Goal: Information Seeking & Learning: Learn about a topic

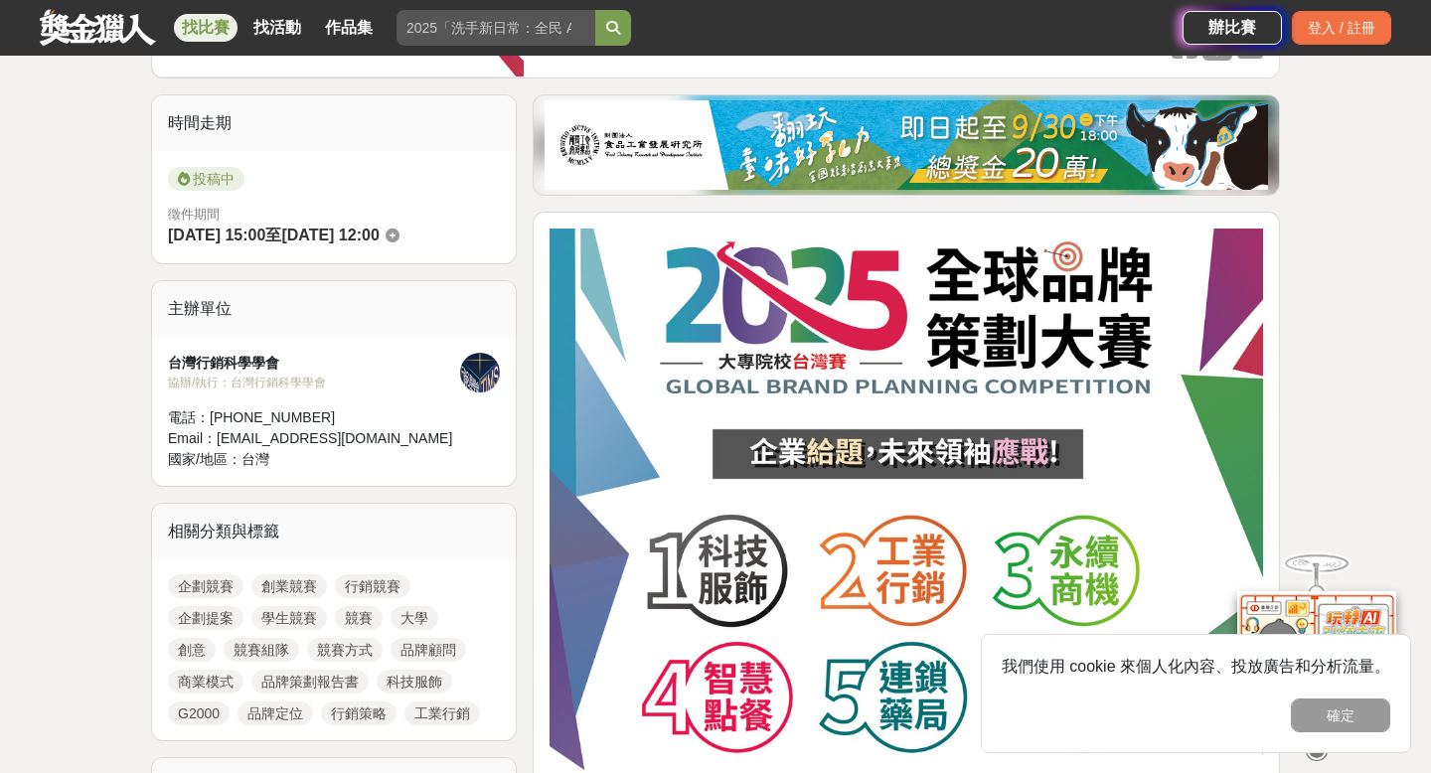
scroll to position [462, 0]
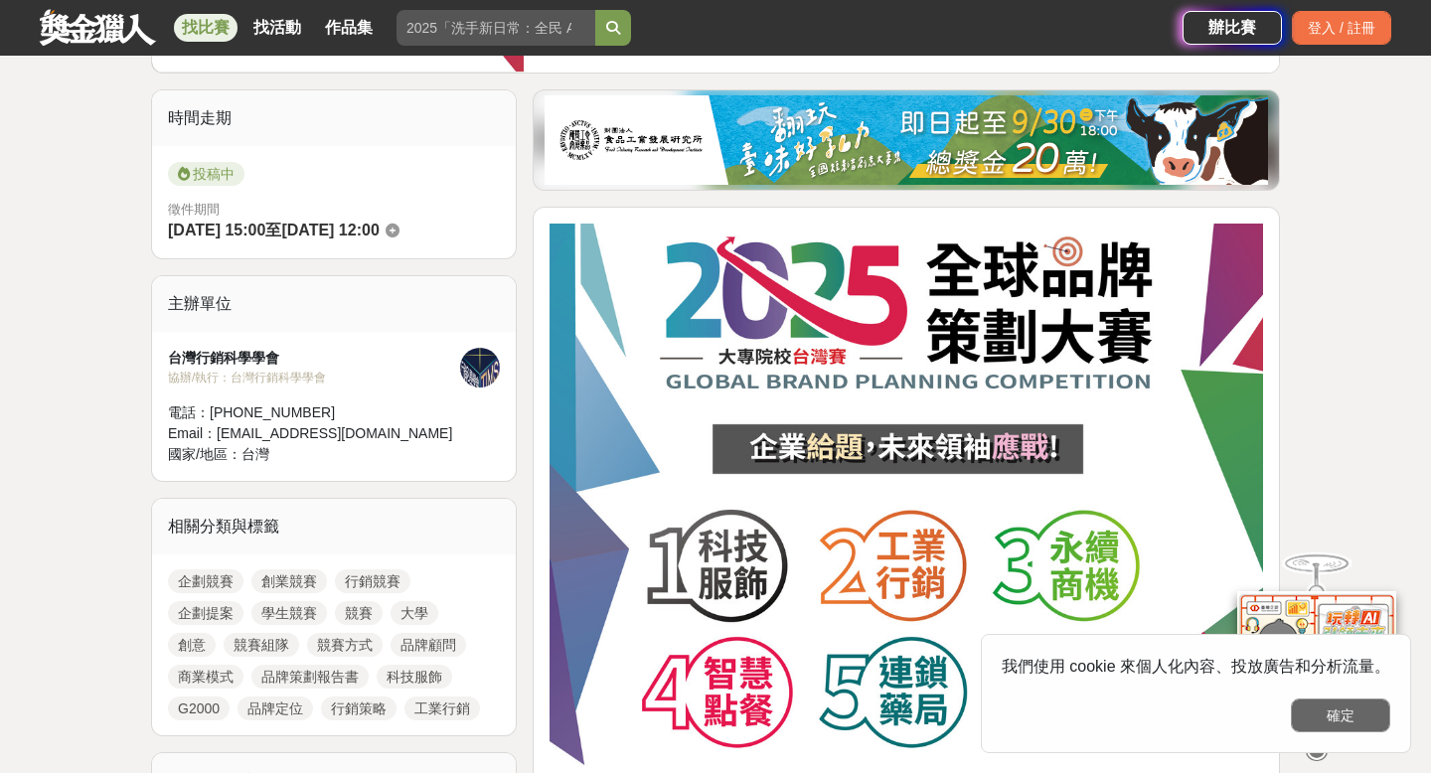
click at [1322, 689] on button "確定" at bounding box center [1340, 716] width 99 height 34
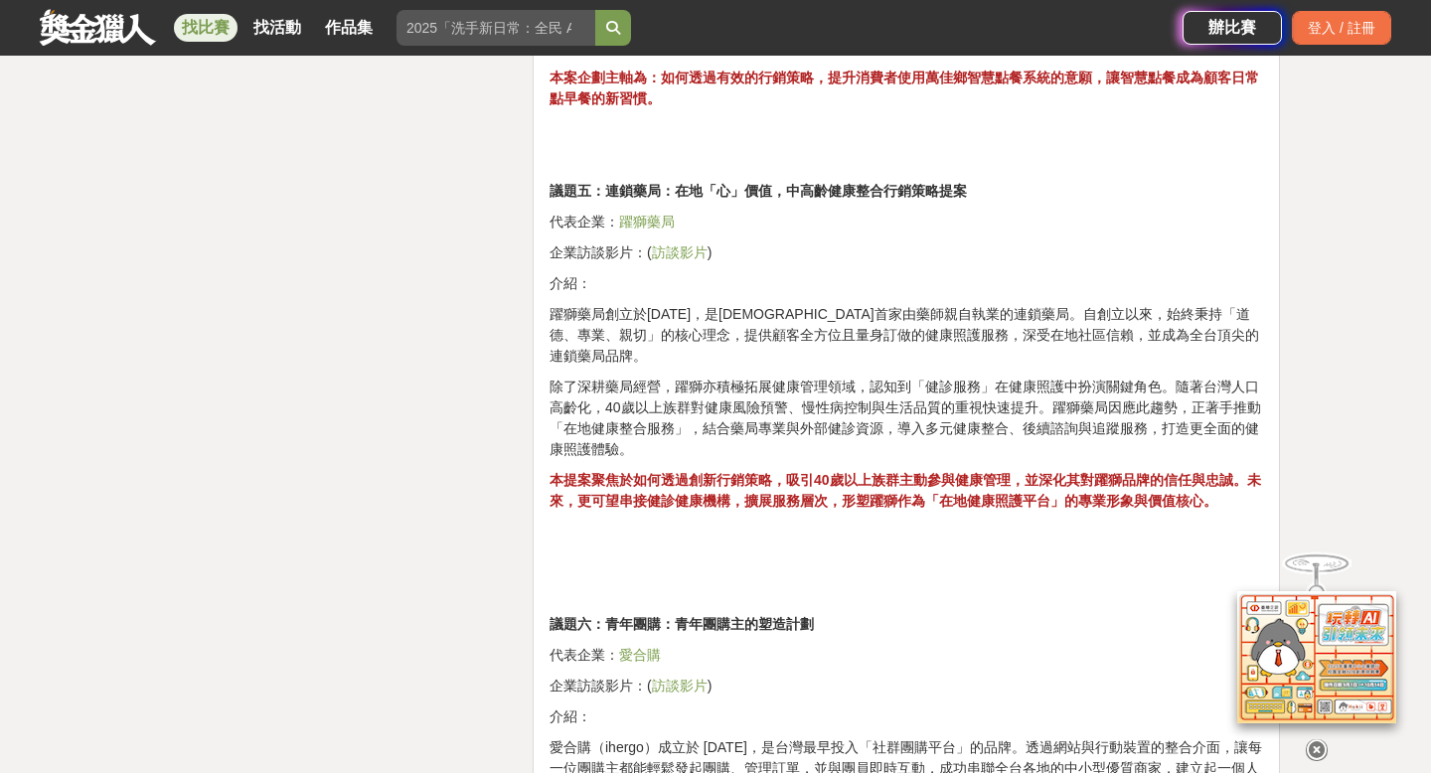
scroll to position [3496, 0]
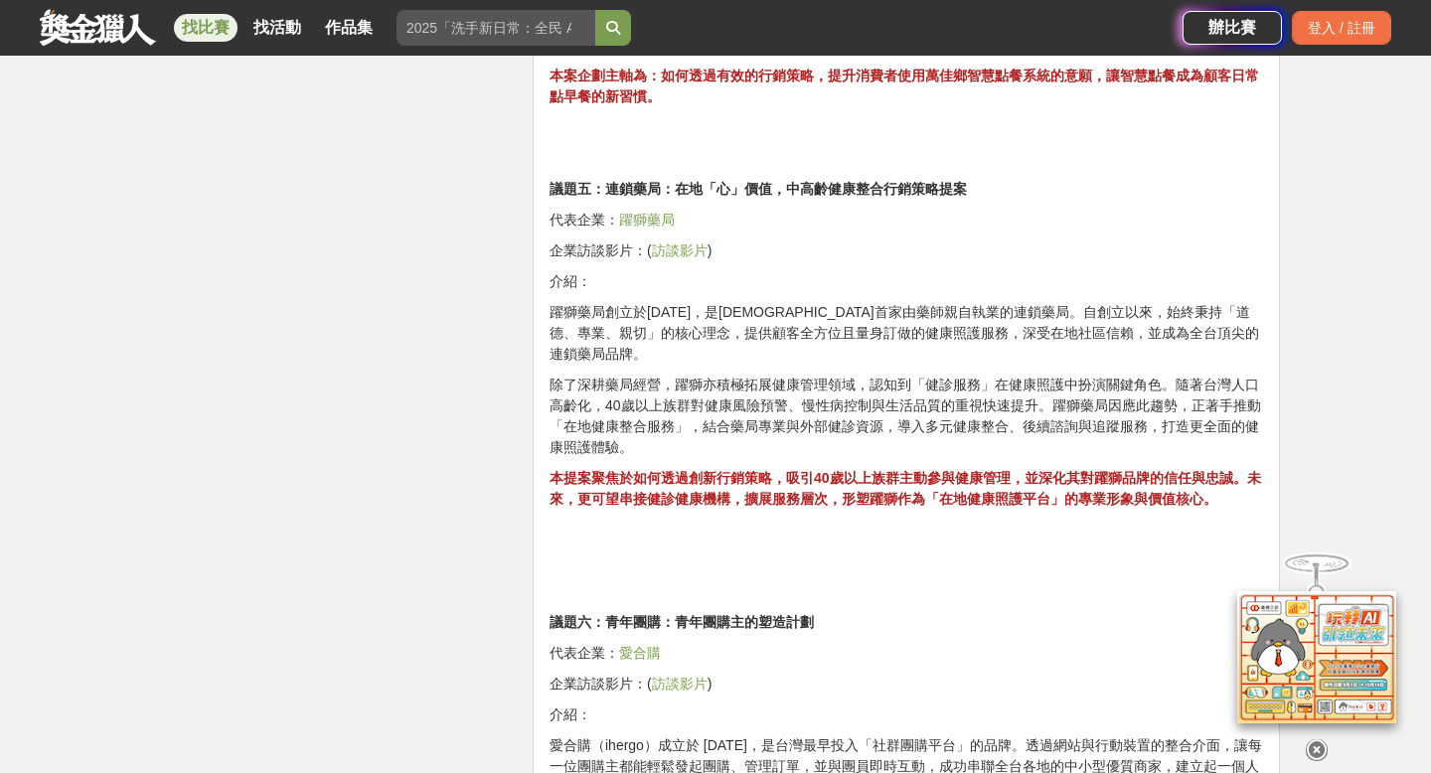
click at [680, 256] on link "訪談影片" at bounding box center [680, 251] width 56 height 16
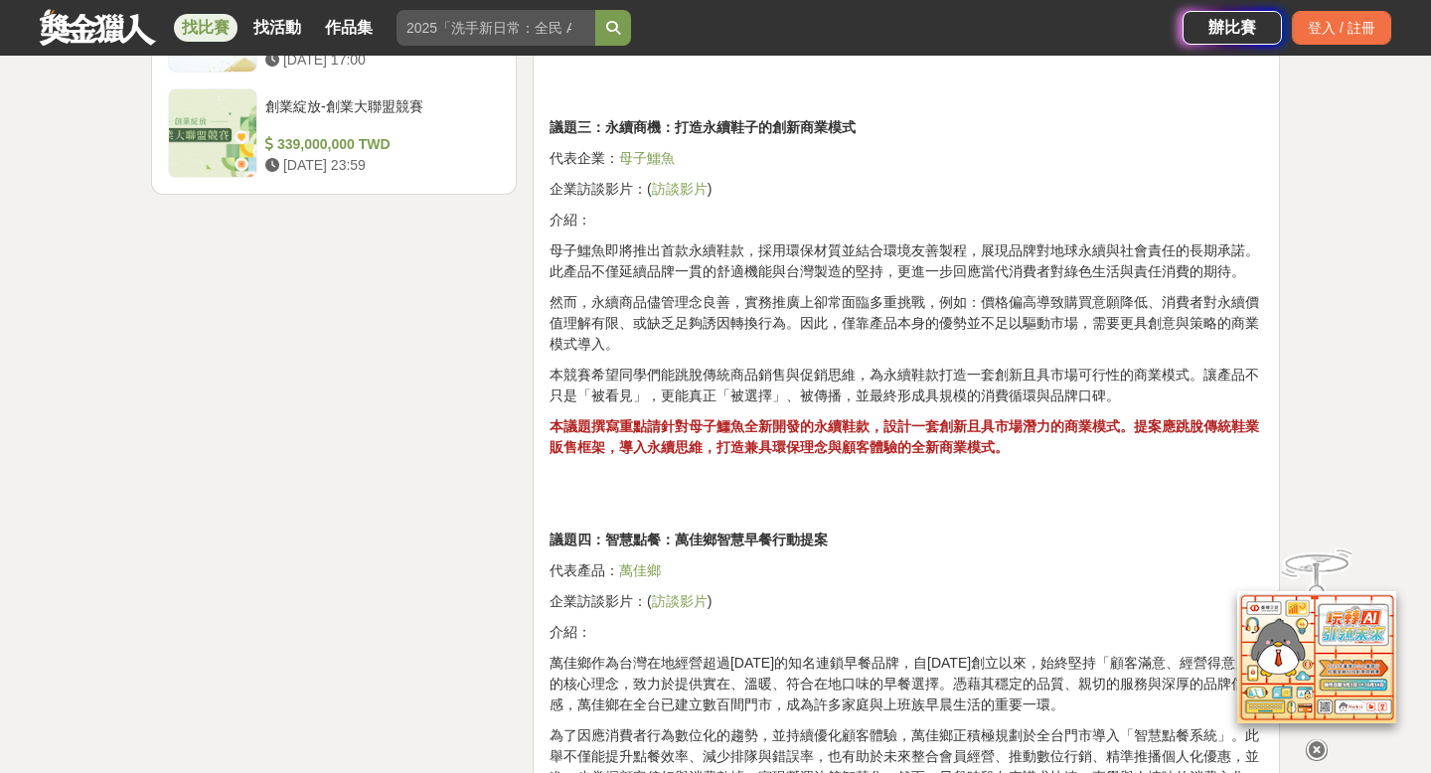
scroll to position [2721, 0]
click at [674, 189] on link "訪談影片" at bounding box center [680, 190] width 56 height 16
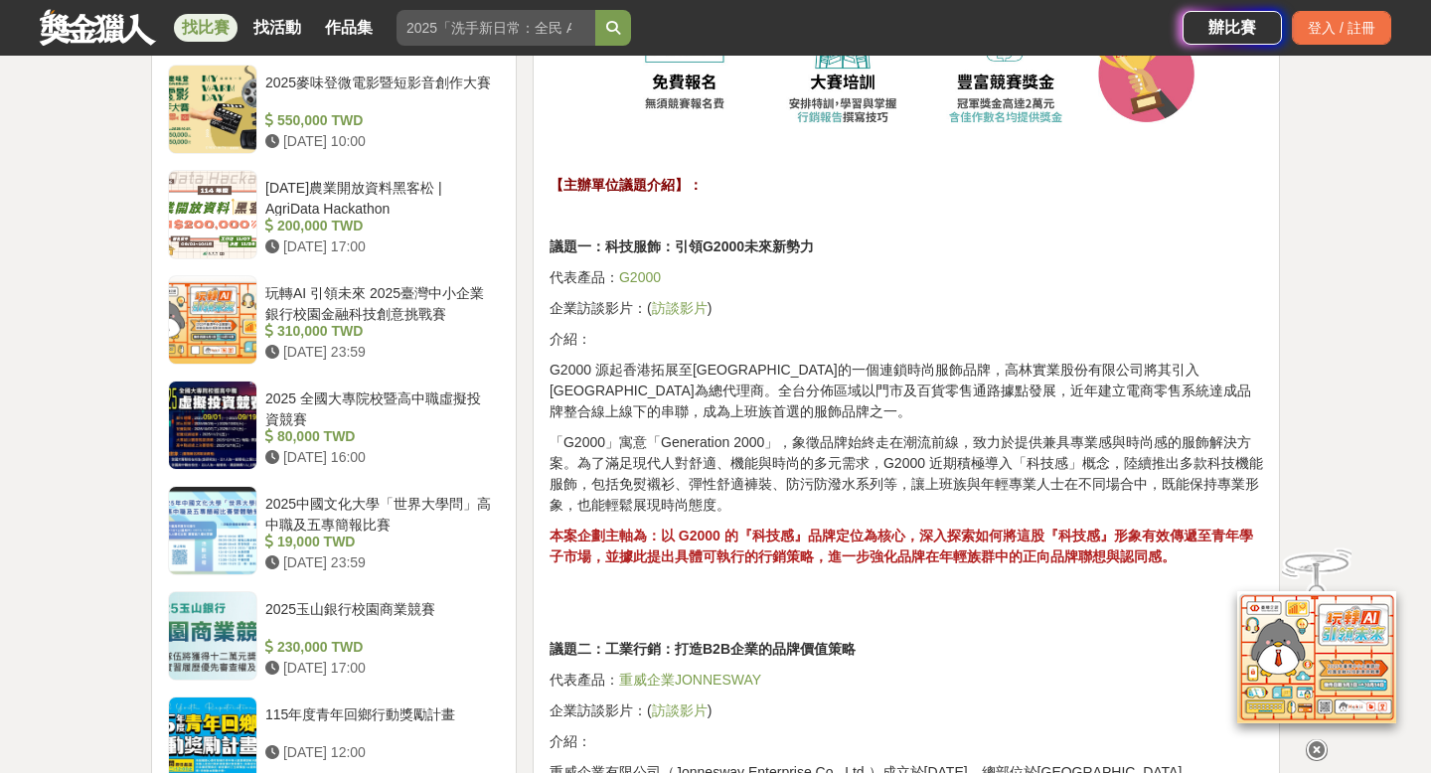
scroll to position [1760, 0]
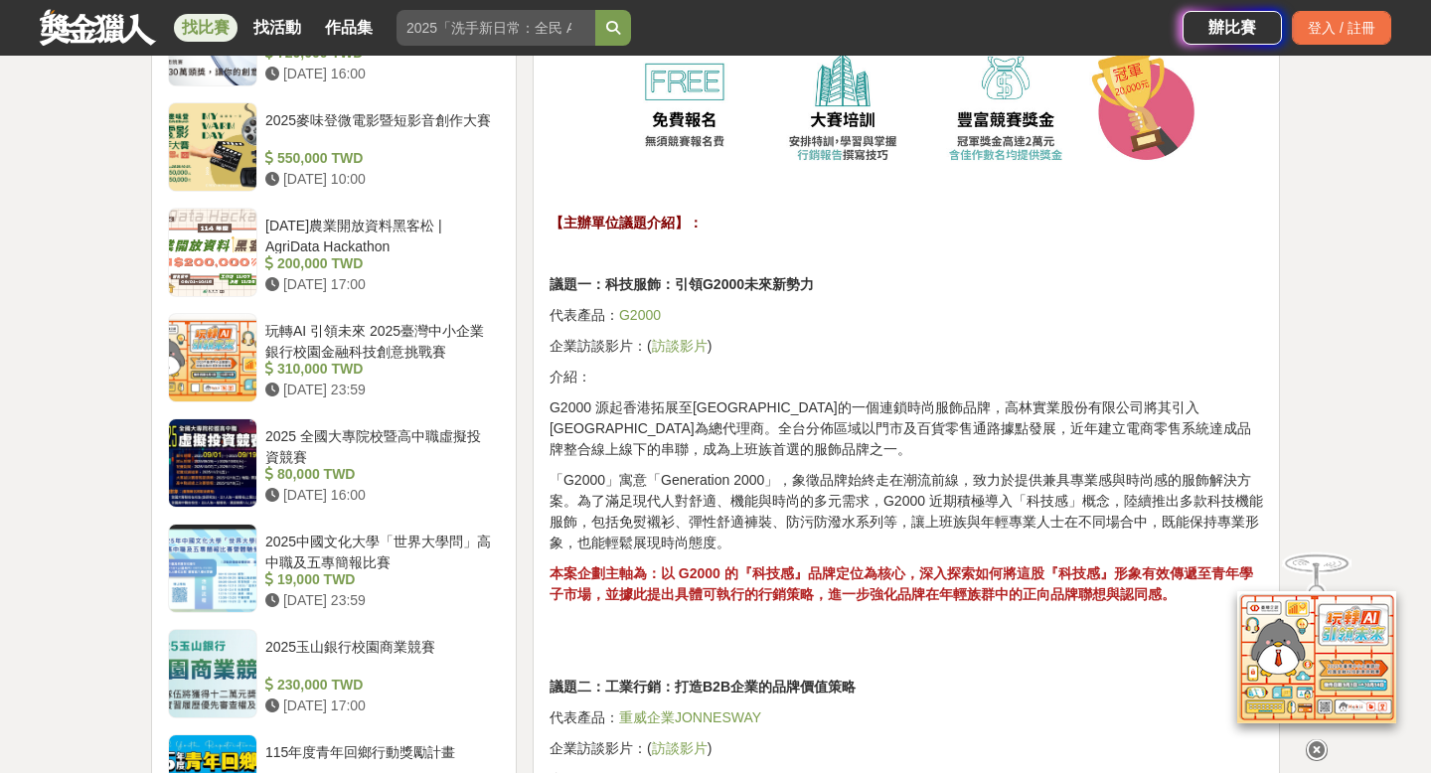
click at [677, 350] on link "訪談影片" at bounding box center [680, 346] width 56 height 16
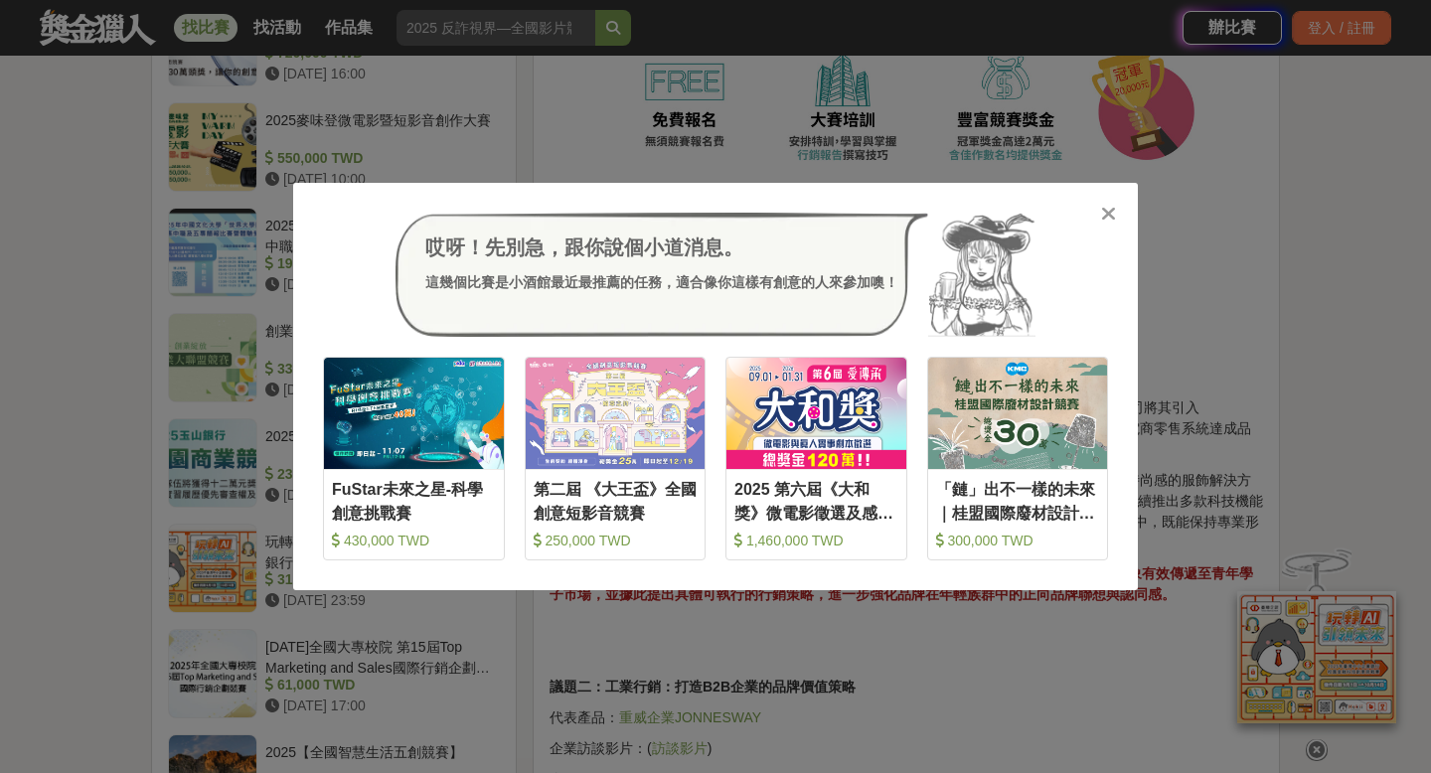
click at [1107, 213] on icon at bounding box center [1108, 214] width 15 height 20
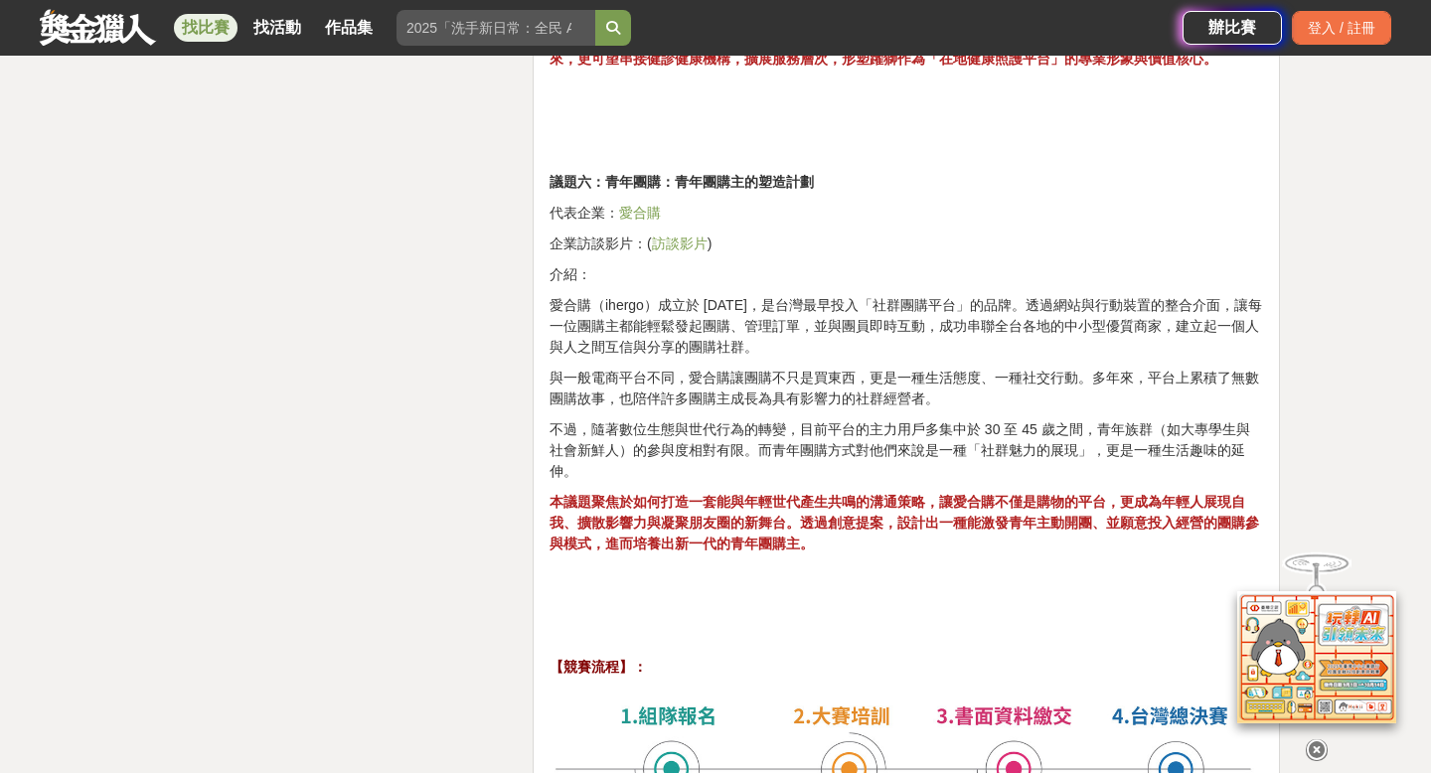
scroll to position [3950, 0]
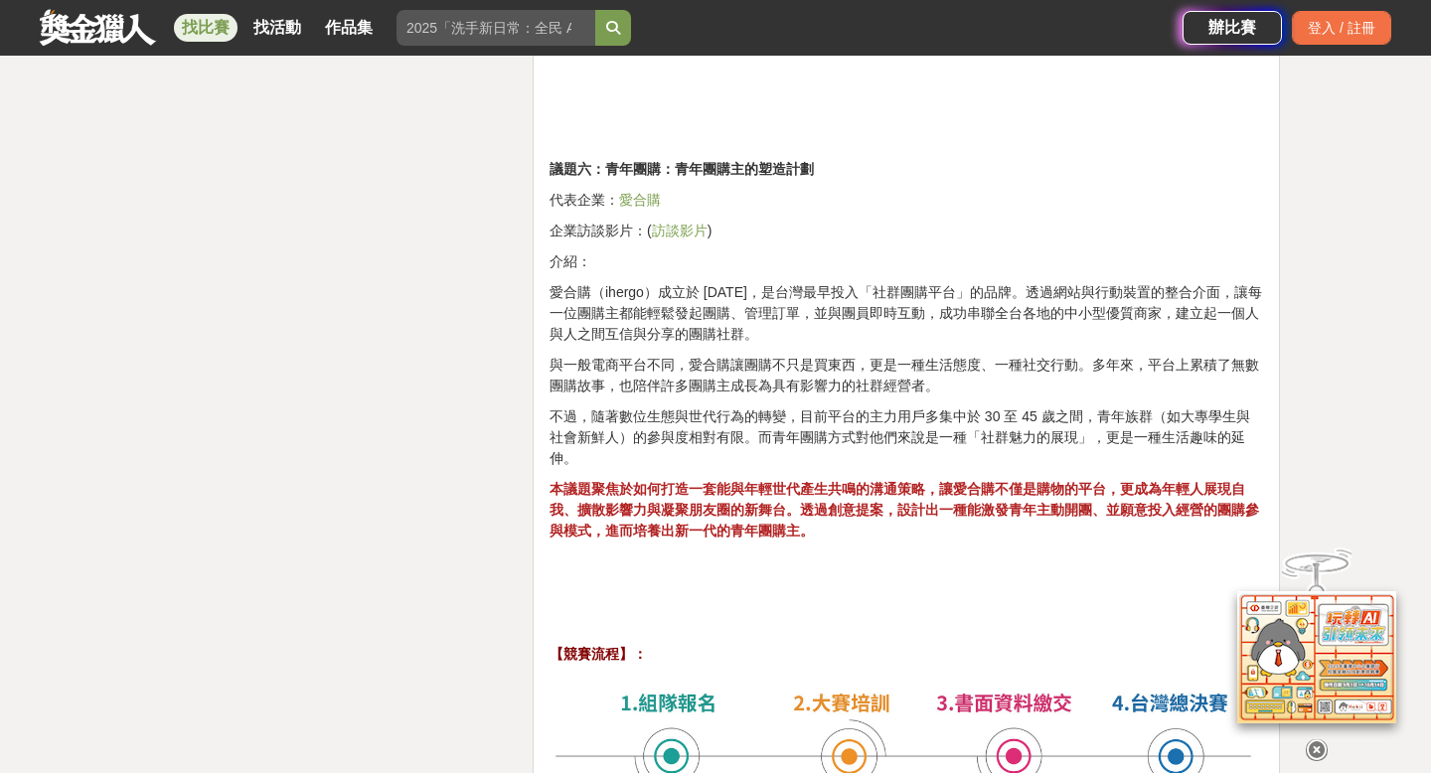
click at [683, 233] on link "訪談影片" at bounding box center [680, 231] width 56 height 16
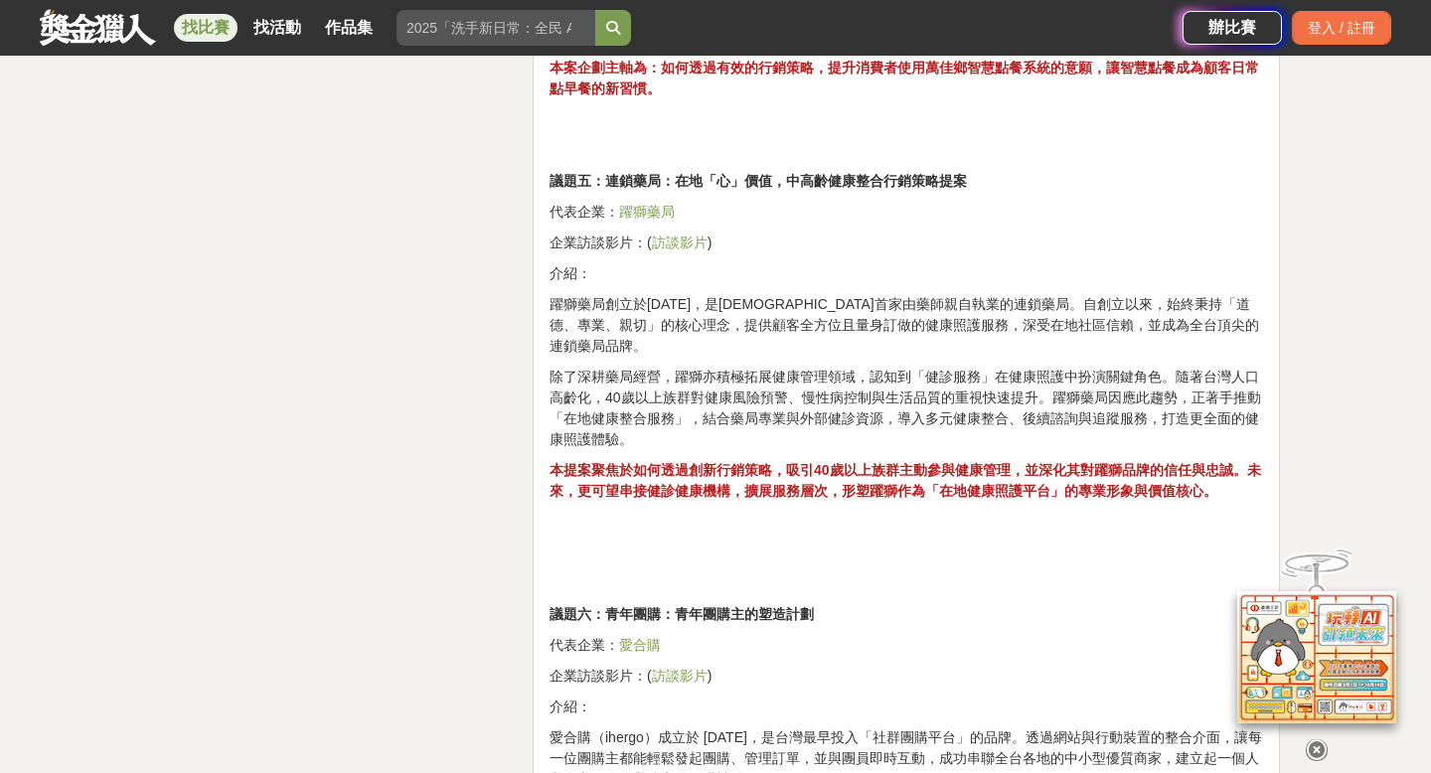
scroll to position [3499, 0]
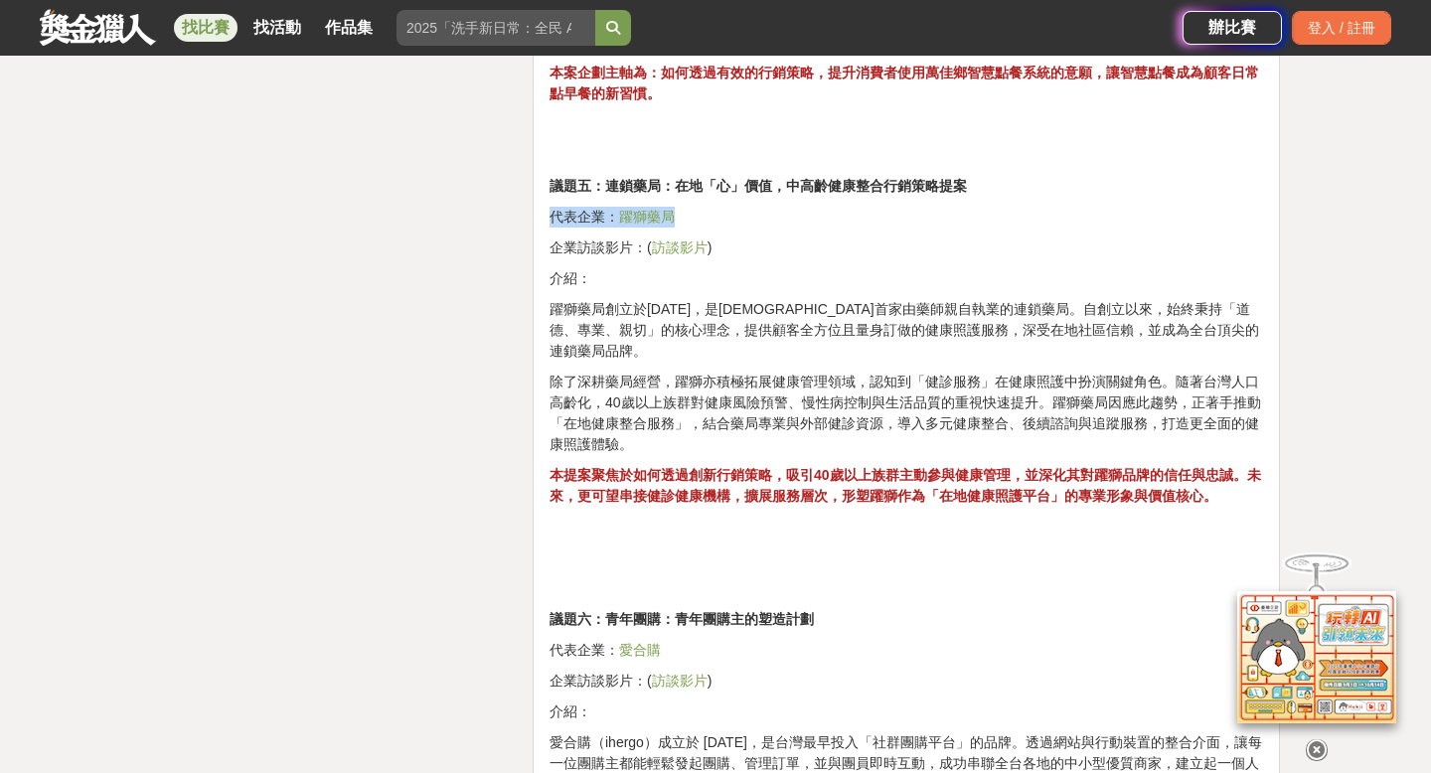
drag, startPoint x: 695, startPoint y: 223, endPoint x: 623, endPoint y: 197, distance: 76.1
copy p "代表企業： 躍獅藥局"
click at [727, 379] on p "除了深耕藥局經營，躍獅亦積極拓展健康管理領域，認知到「健診服務」在健康照護中扮演關鍵角色。隨著台灣人口高齡化，40歲以上族群對健康風險預警、慢性病控制與生活品…" at bounding box center [907, 413] width 714 height 83
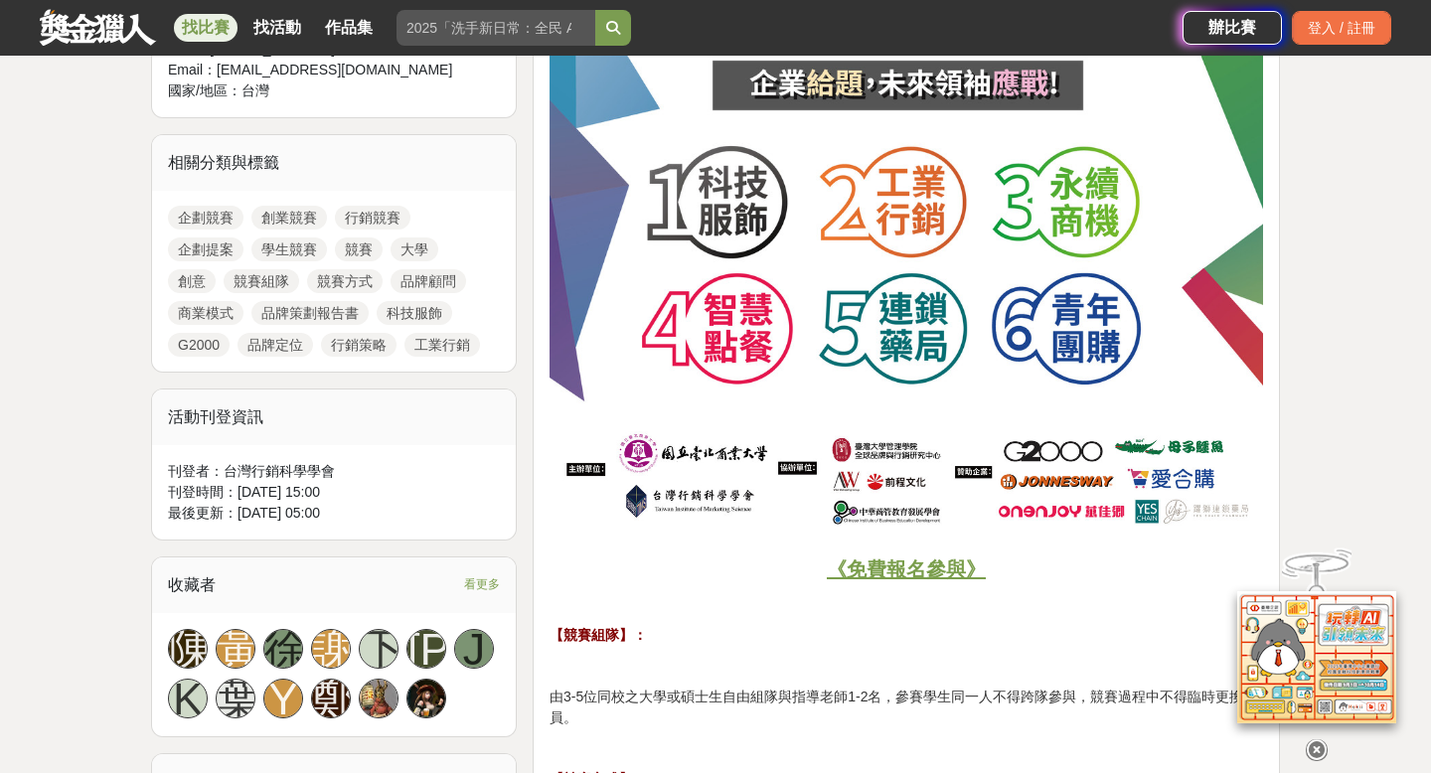
scroll to position [811, 0]
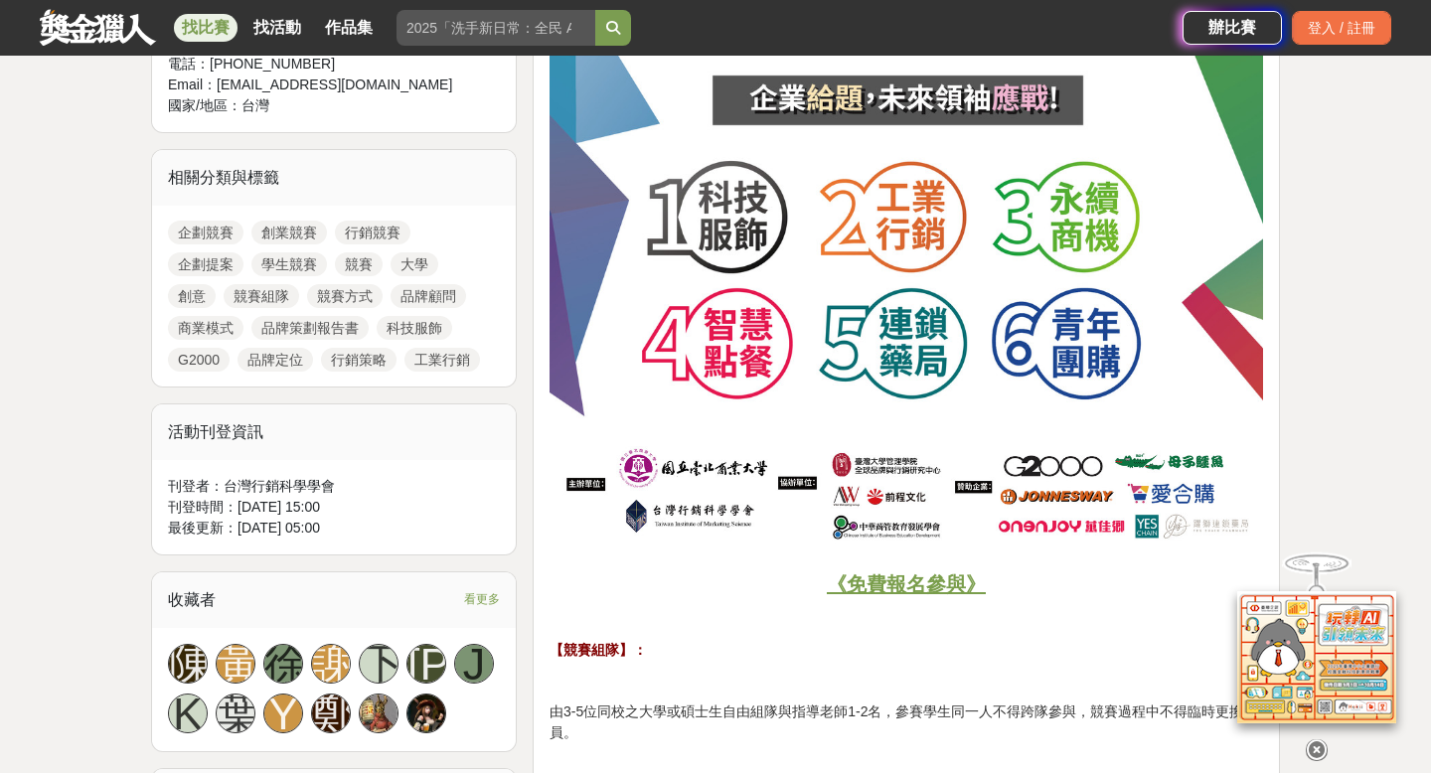
click at [923, 591] on u "《免費報名參與》" at bounding box center [906, 584] width 159 height 22
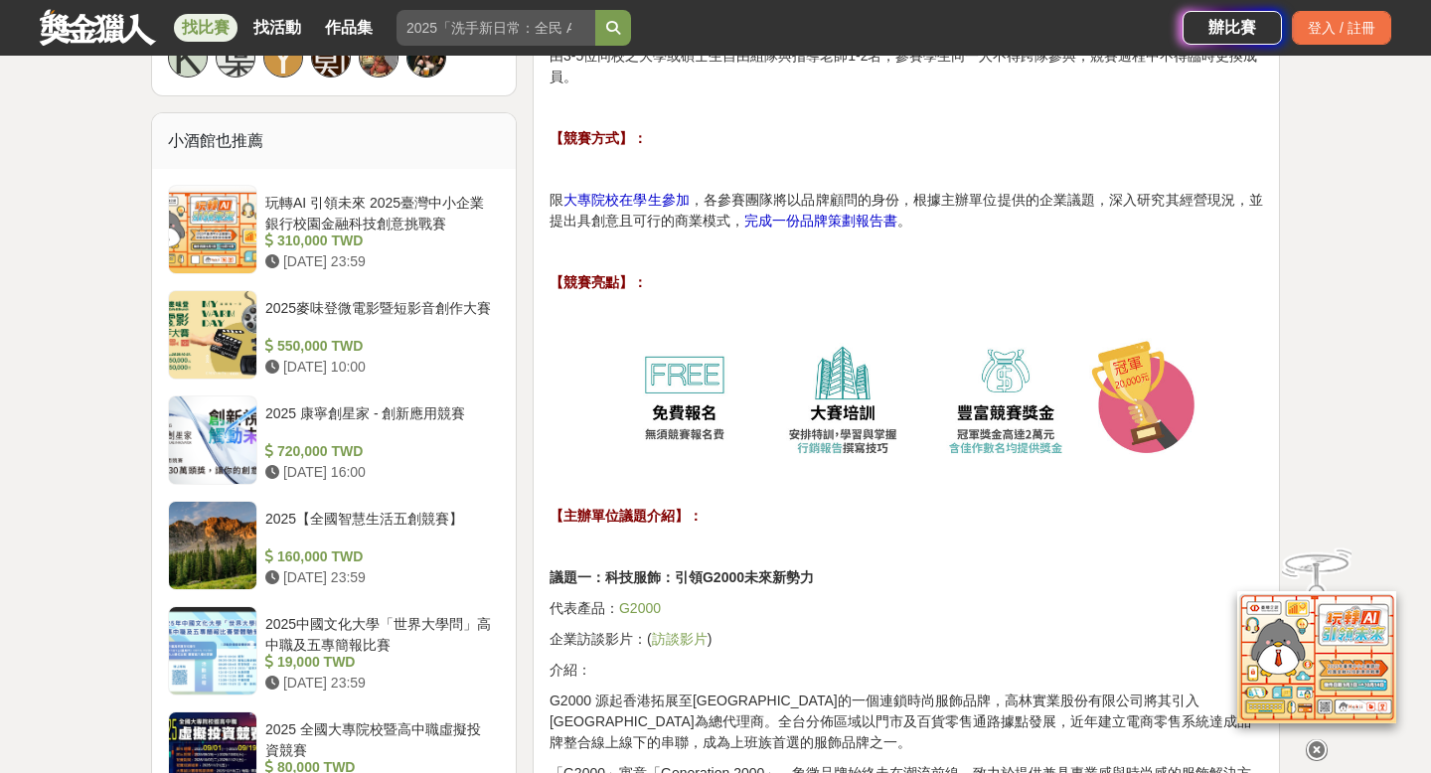
scroll to position [1464, 0]
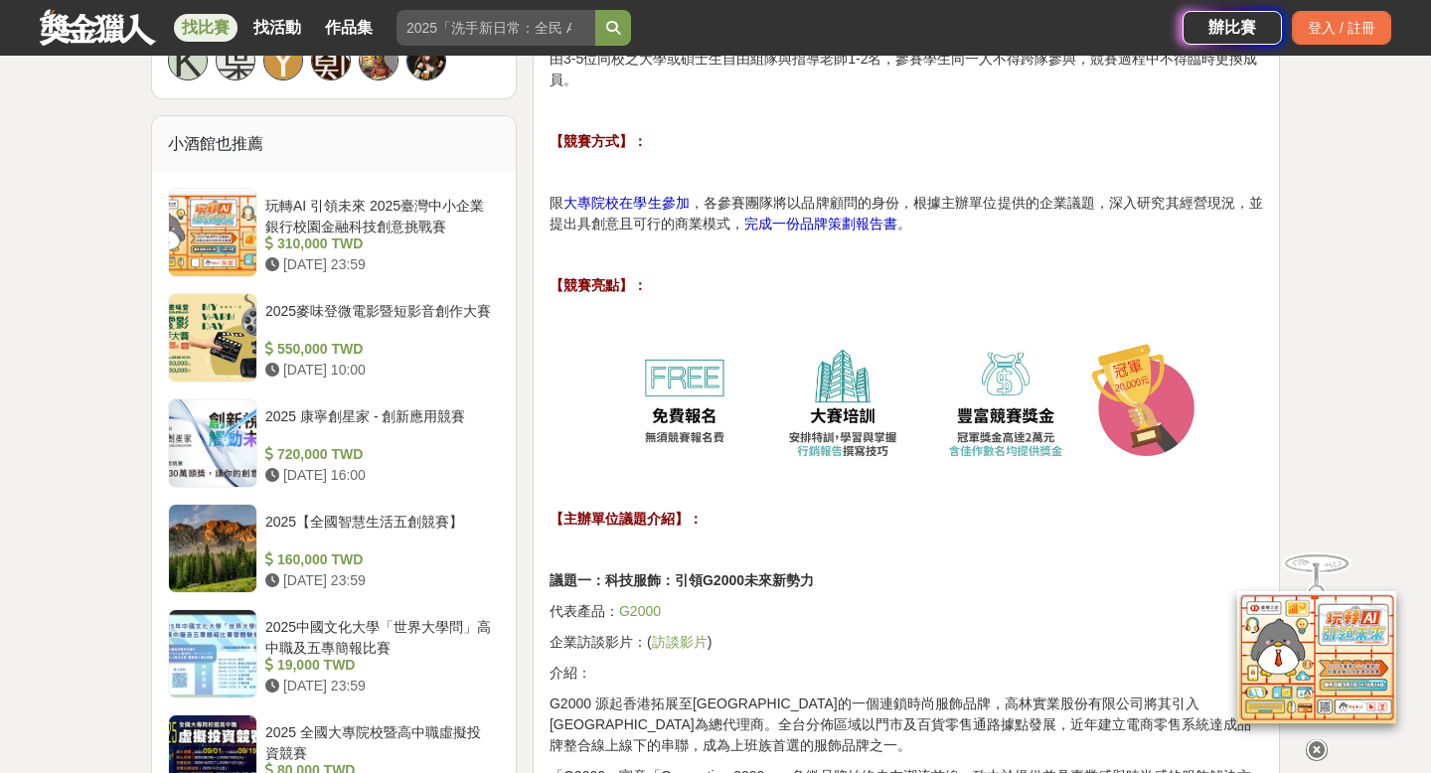
click at [832, 227] on span "完成一份品牌策劃報告書" at bounding box center [820, 224] width 153 height 16
drag, startPoint x: 797, startPoint y: 225, endPoint x: 906, endPoint y: 219, distance: 109.5
click at [906, 219] on p "限 大專院校在學生參加 ，各參賽團隊將以品牌顧問的身份，根據主辦單位提供的企業議題，深入研究其經營現況，並提出具創意且可行的商業模式， 完成一份品牌策劃報告書…" at bounding box center [907, 214] width 714 height 42
copy p "品牌策劃報告書 。"
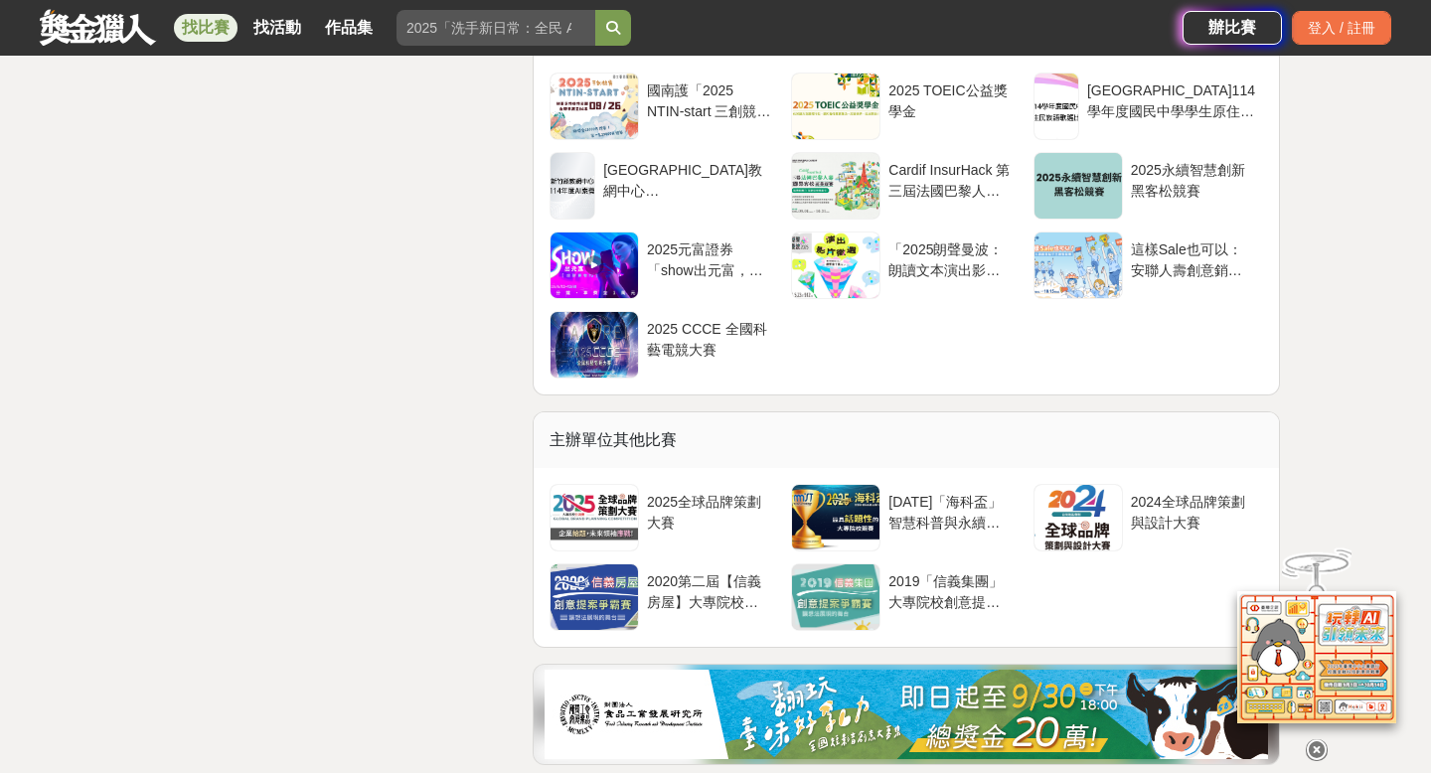
scroll to position [8557, 0]
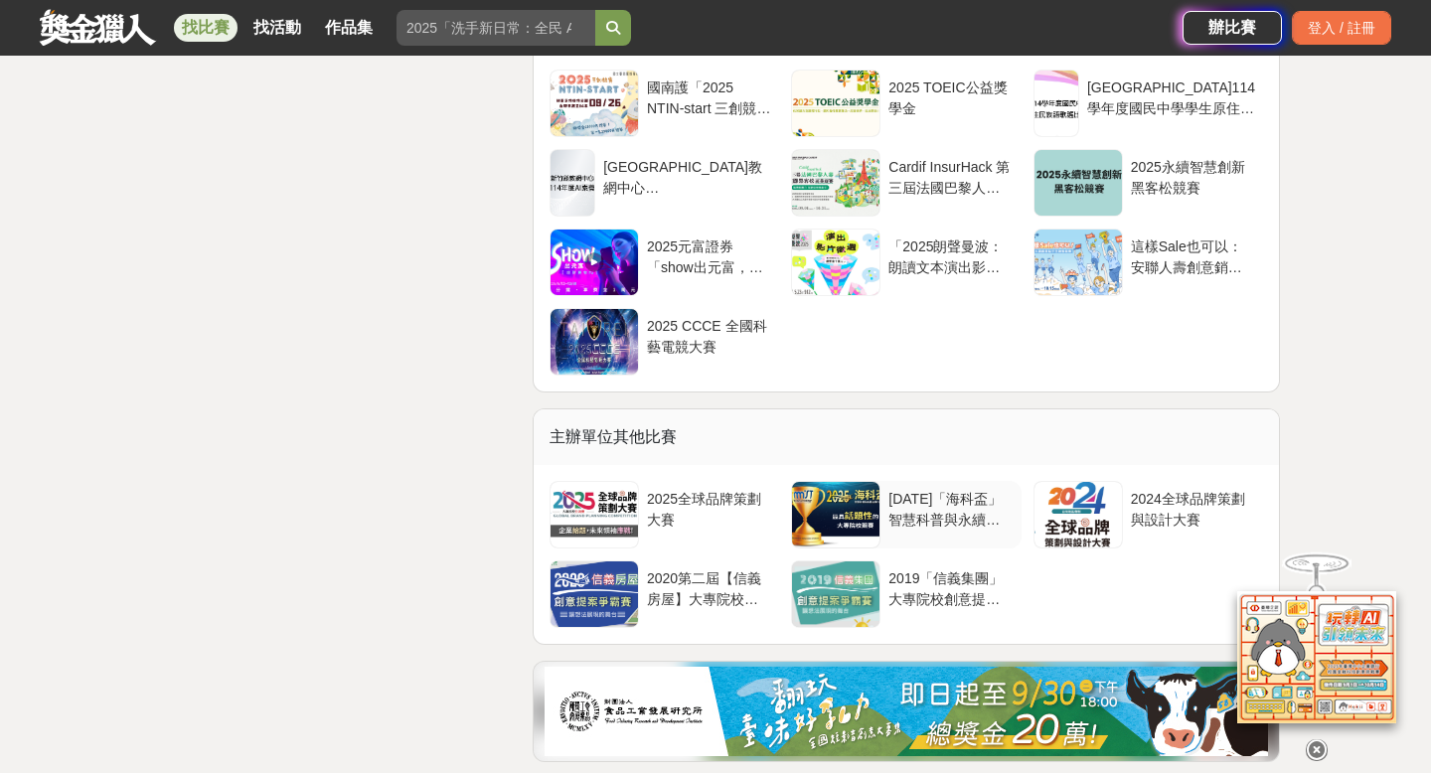
click at [842, 519] on div at bounding box center [835, 515] width 87 height 66
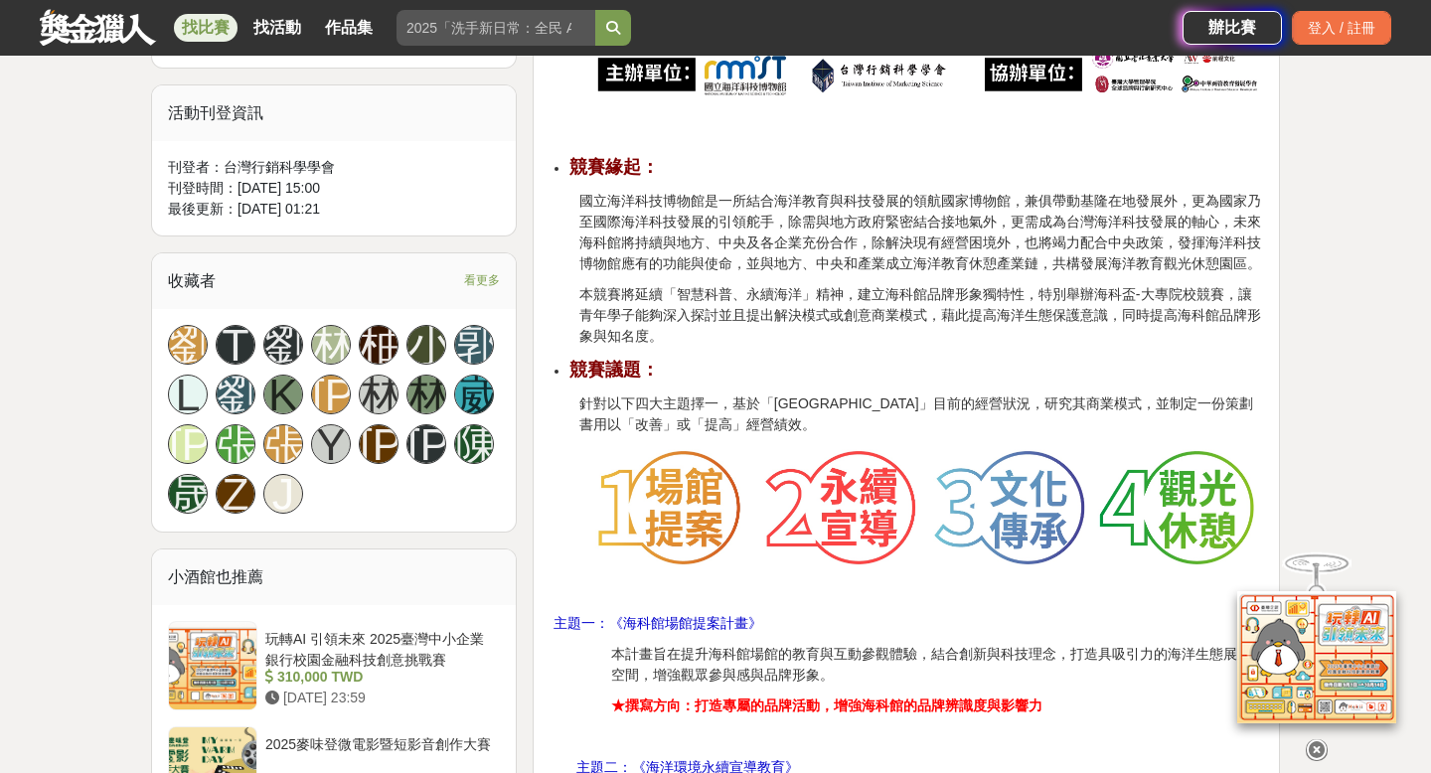
scroll to position [1194, 0]
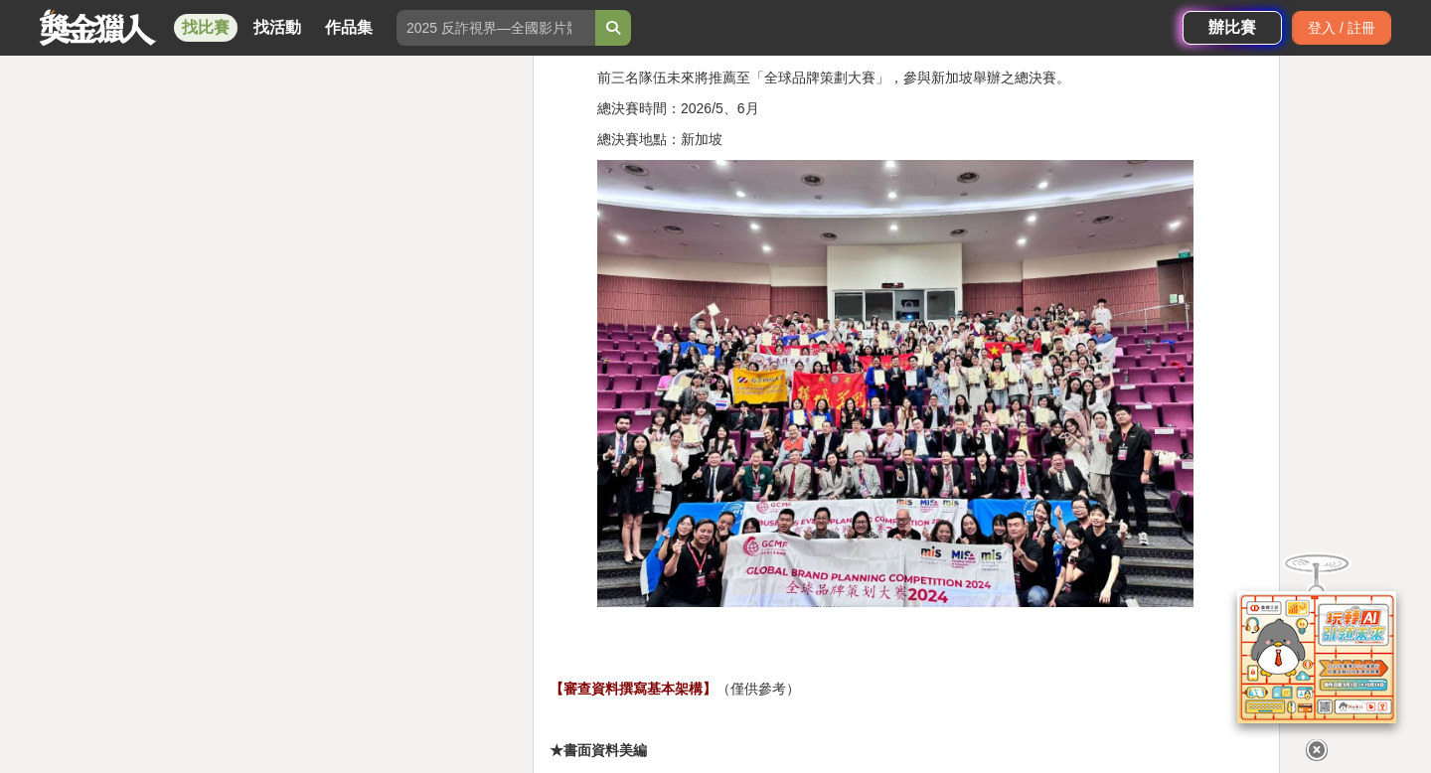
scroll to position [6258, 0]
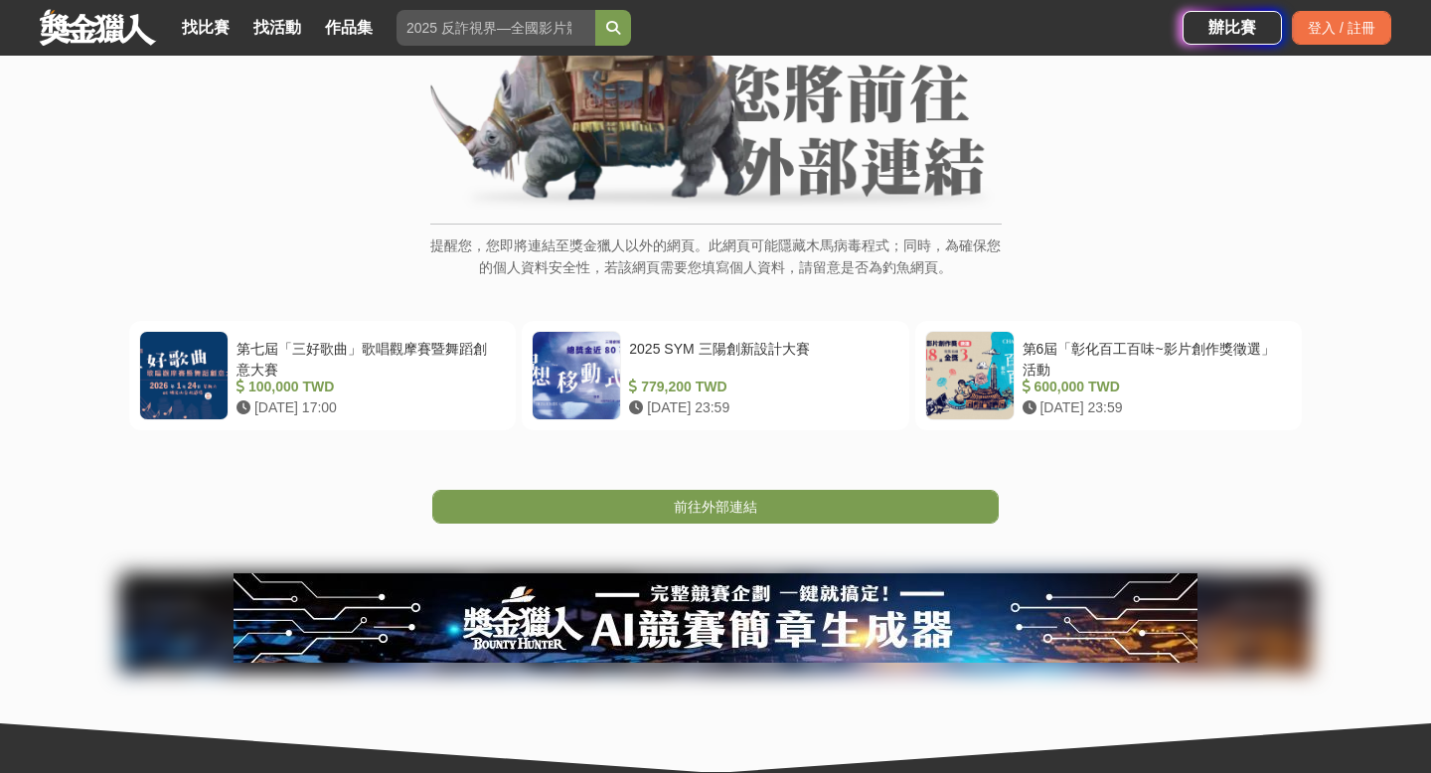
scroll to position [197, 0]
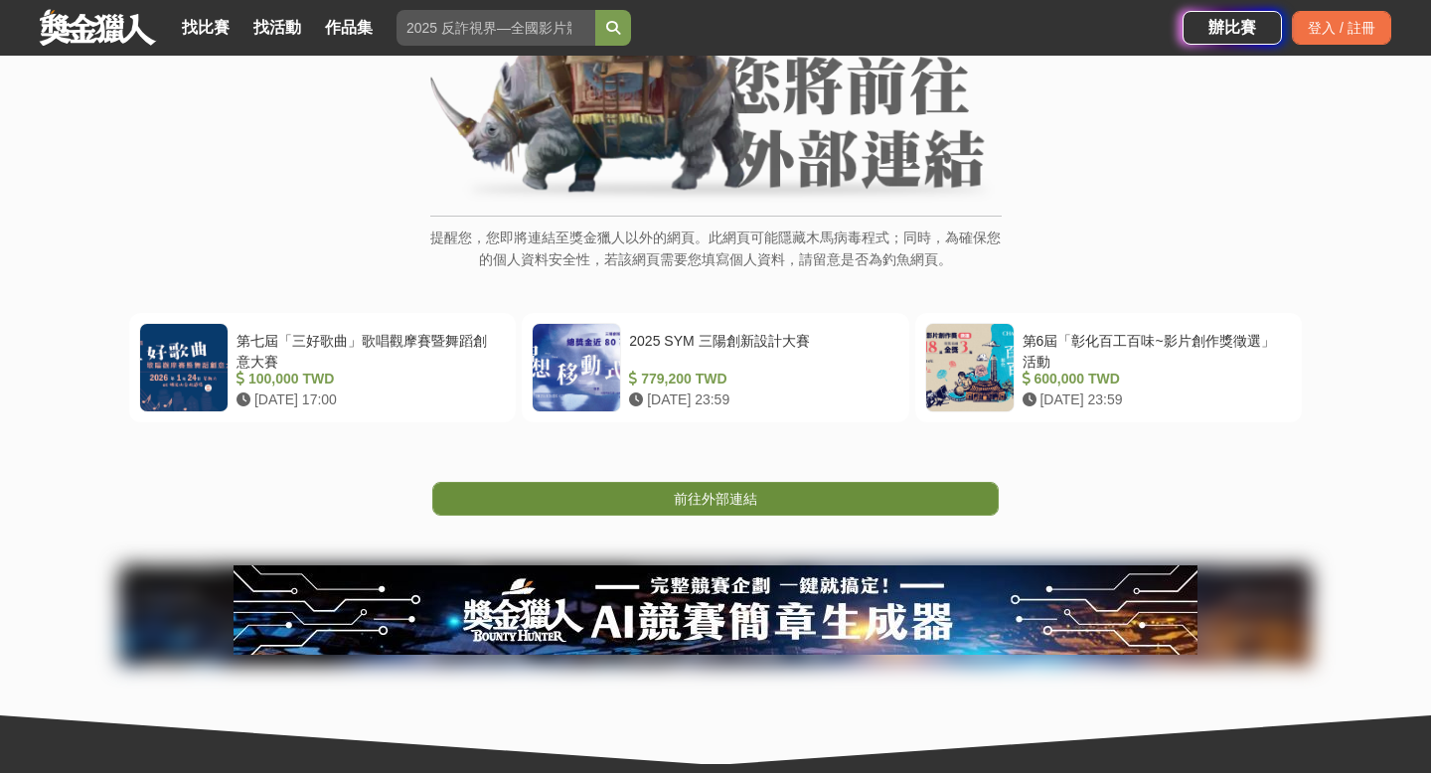
click at [507, 501] on link "前往外部連結" at bounding box center [715, 499] width 567 height 34
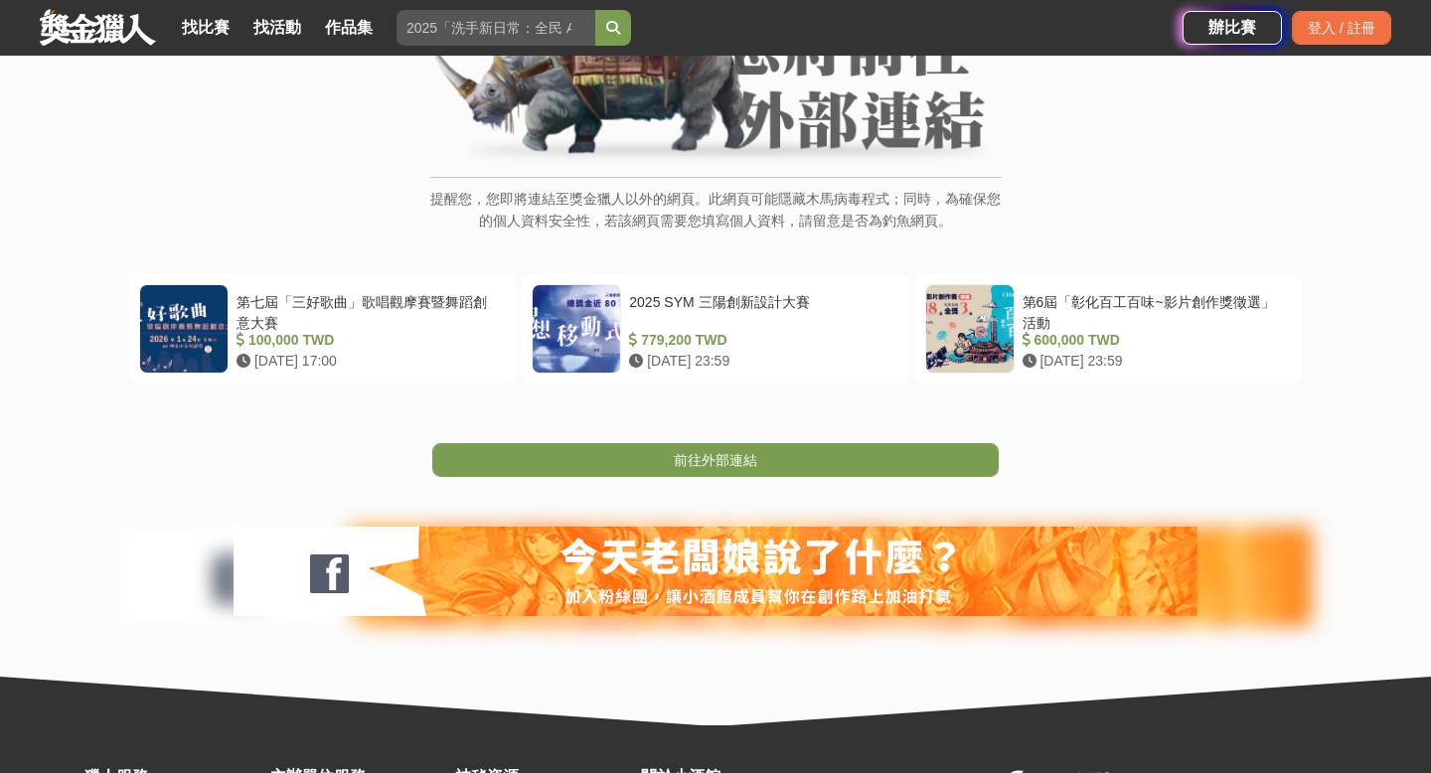
scroll to position [274, 0]
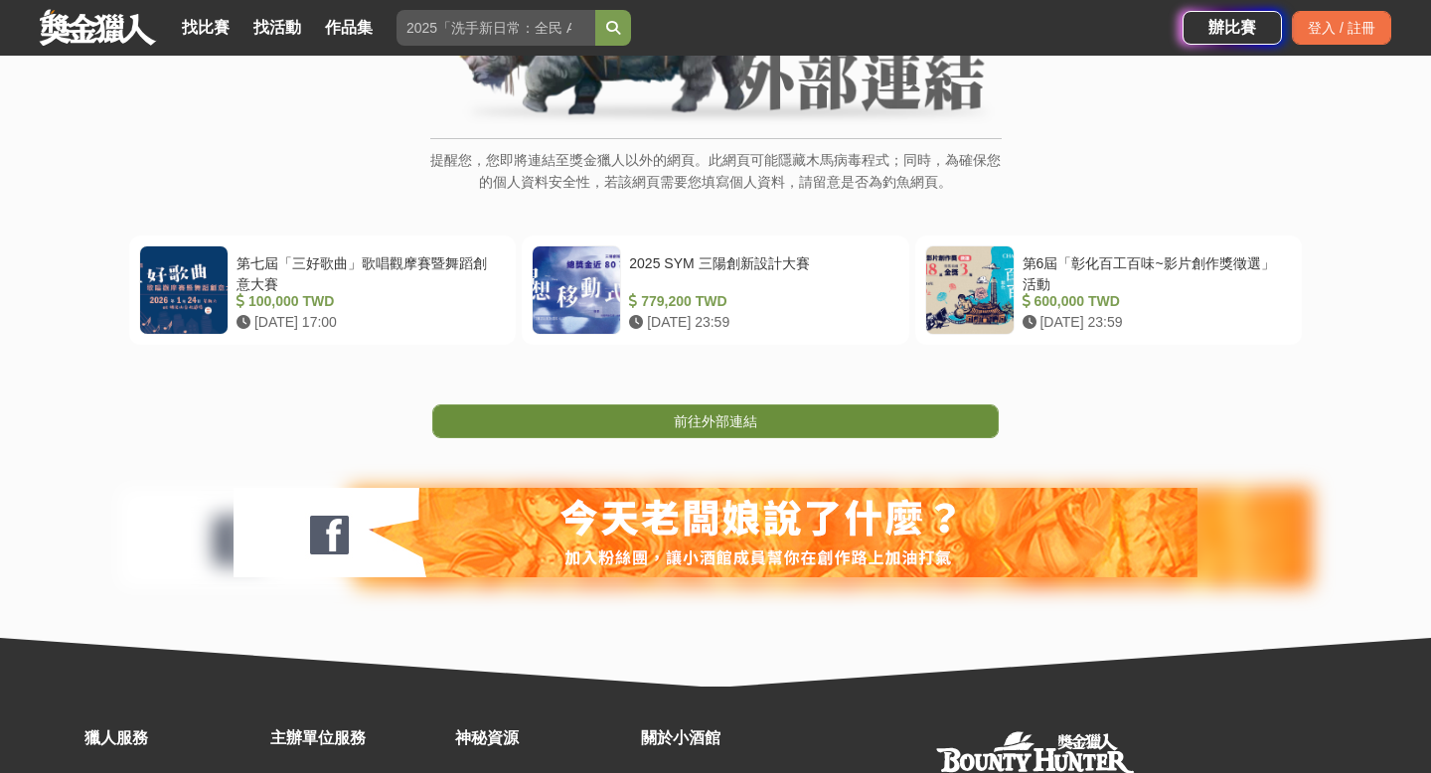
click at [729, 418] on span "前往外部連結" at bounding box center [715, 421] width 83 height 16
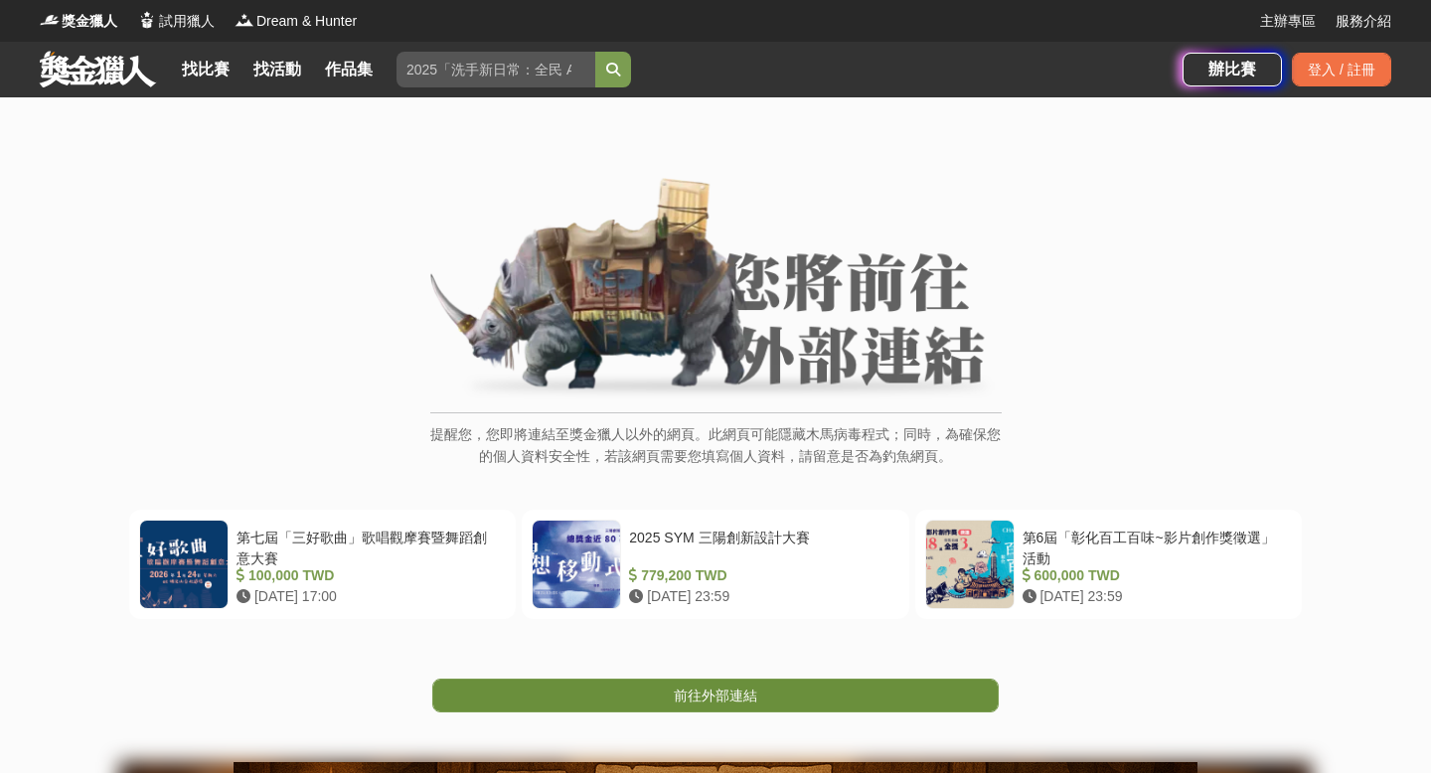
click at [702, 694] on span "前往外部連結" at bounding box center [715, 696] width 83 height 16
click at [704, 700] on span "前往外部連結" at bounding box center [715, 696] width 83 height 16
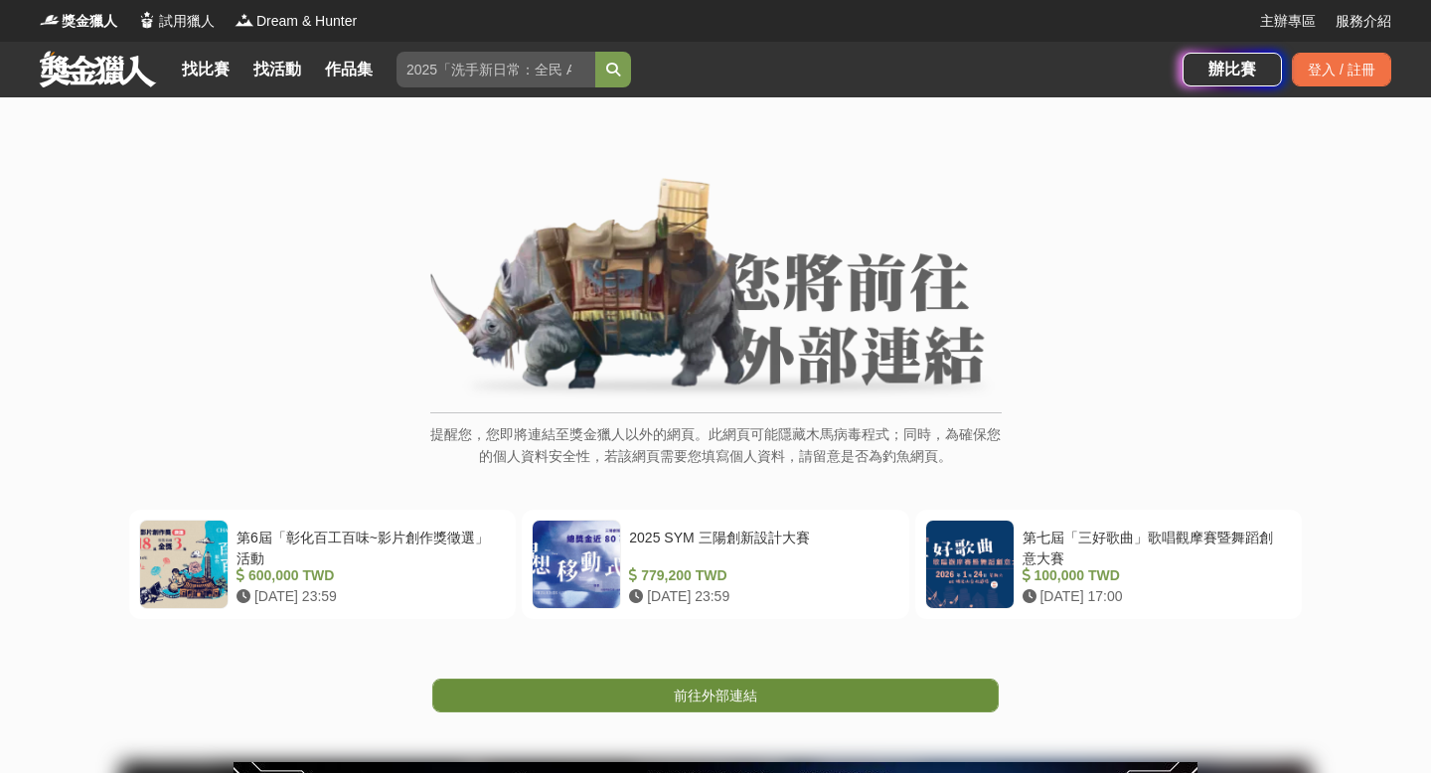
click at [614, 703] on link "前往外部連結" at bounding box center [715, 696] width 567 height 34
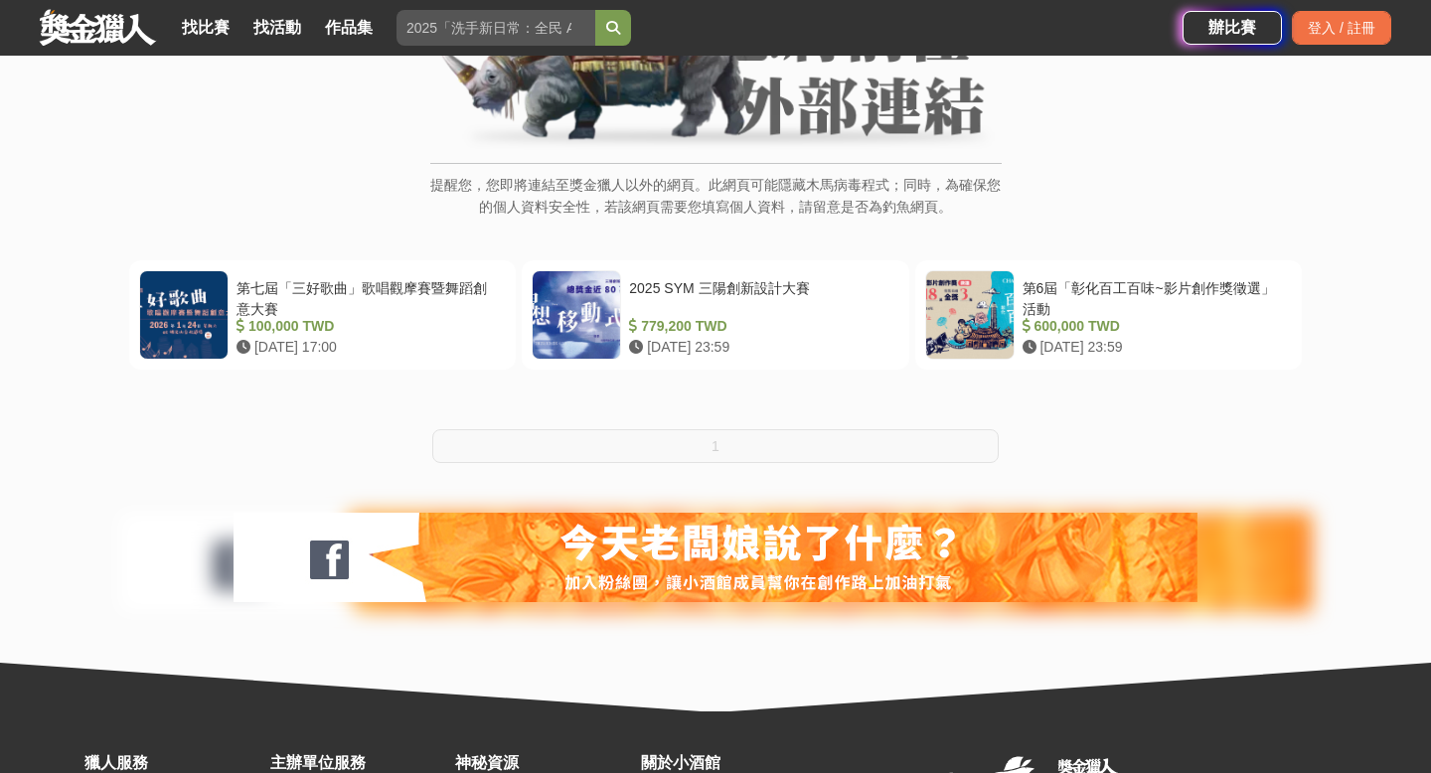
scroll to position [250, 0]
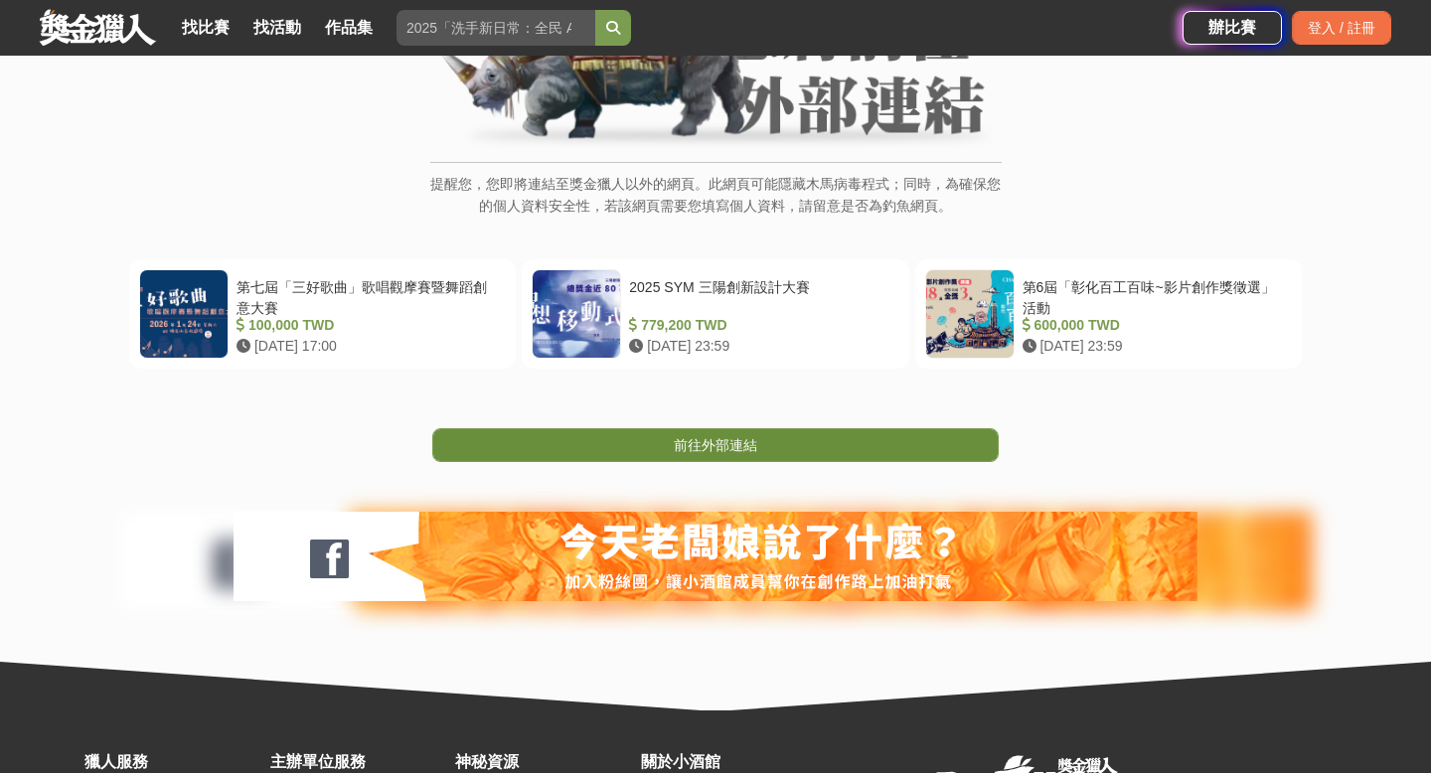
click at [544, 437] on link "前往外部連結" at bounding box center [715, 445] width 567 height 34
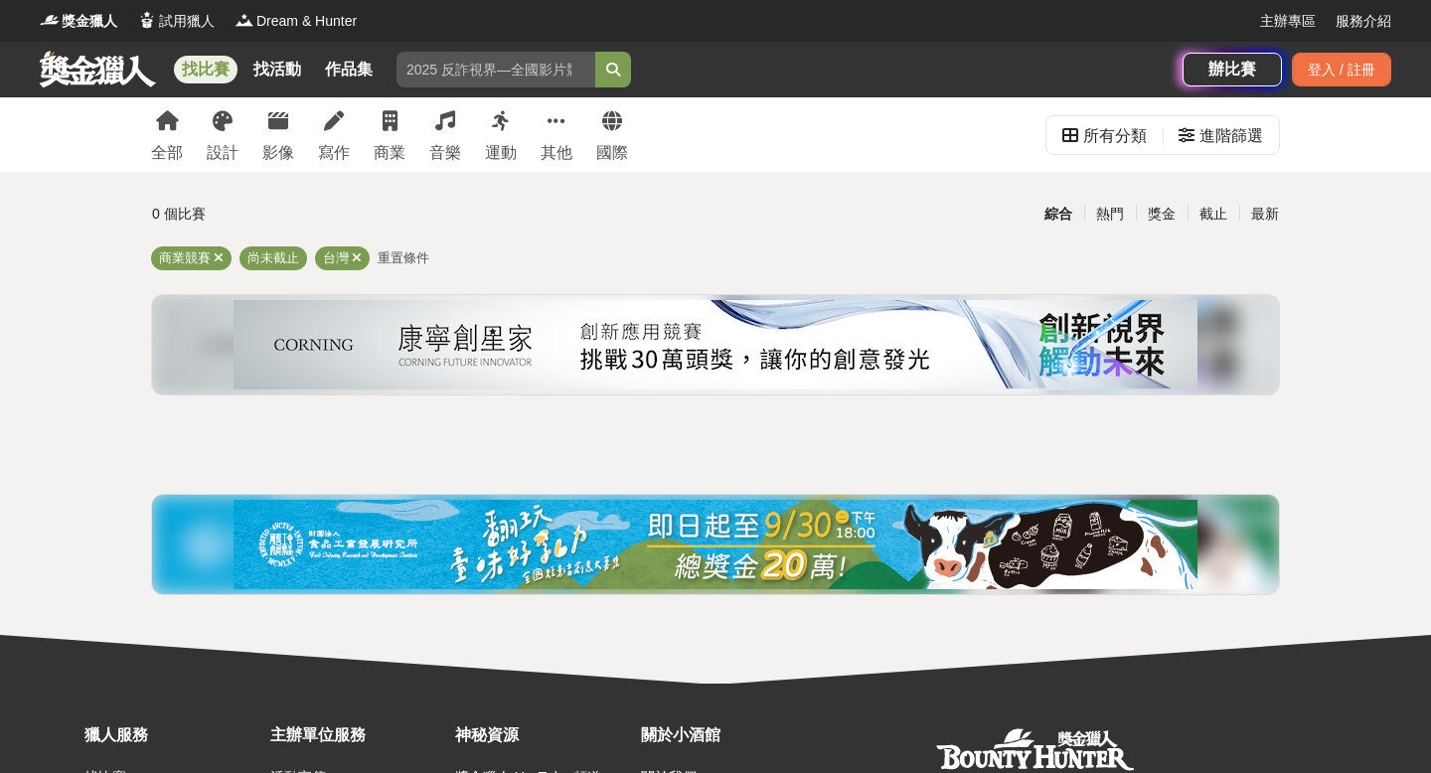
click at [609, 339] on img at bounding box center [716, 344] width 964 height 89
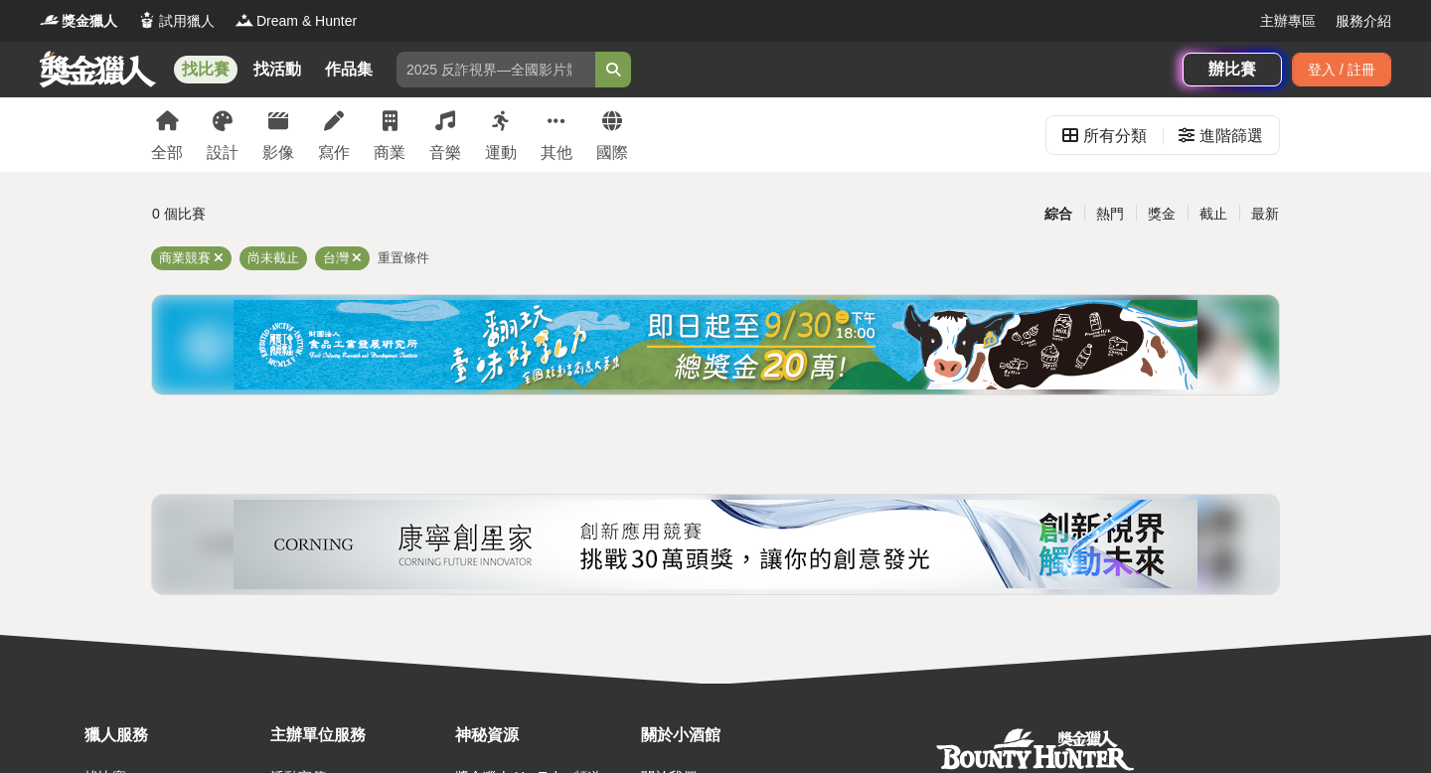
click at [487, 376] on img at bounding box center [716, 344] width 964 height 89
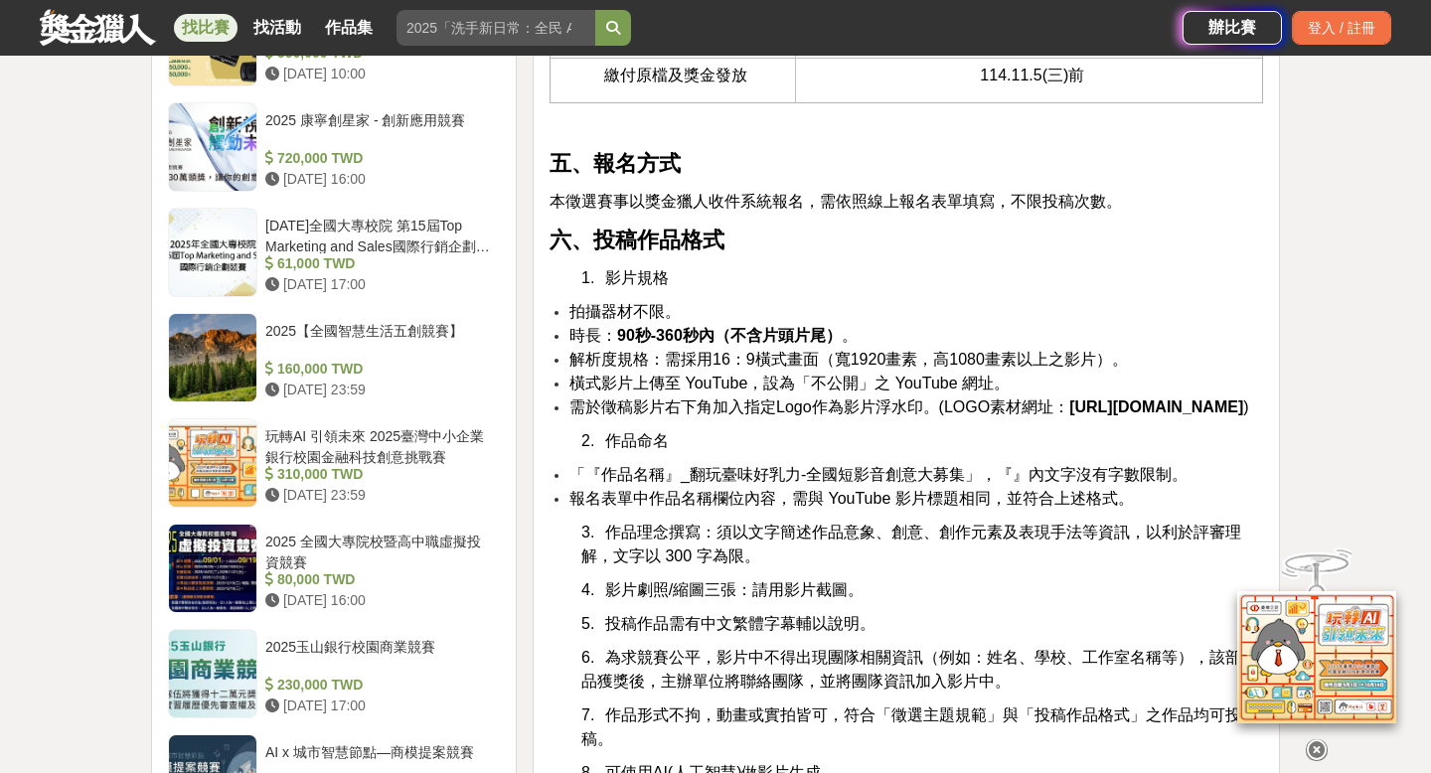
scroll to position [2308, 0]
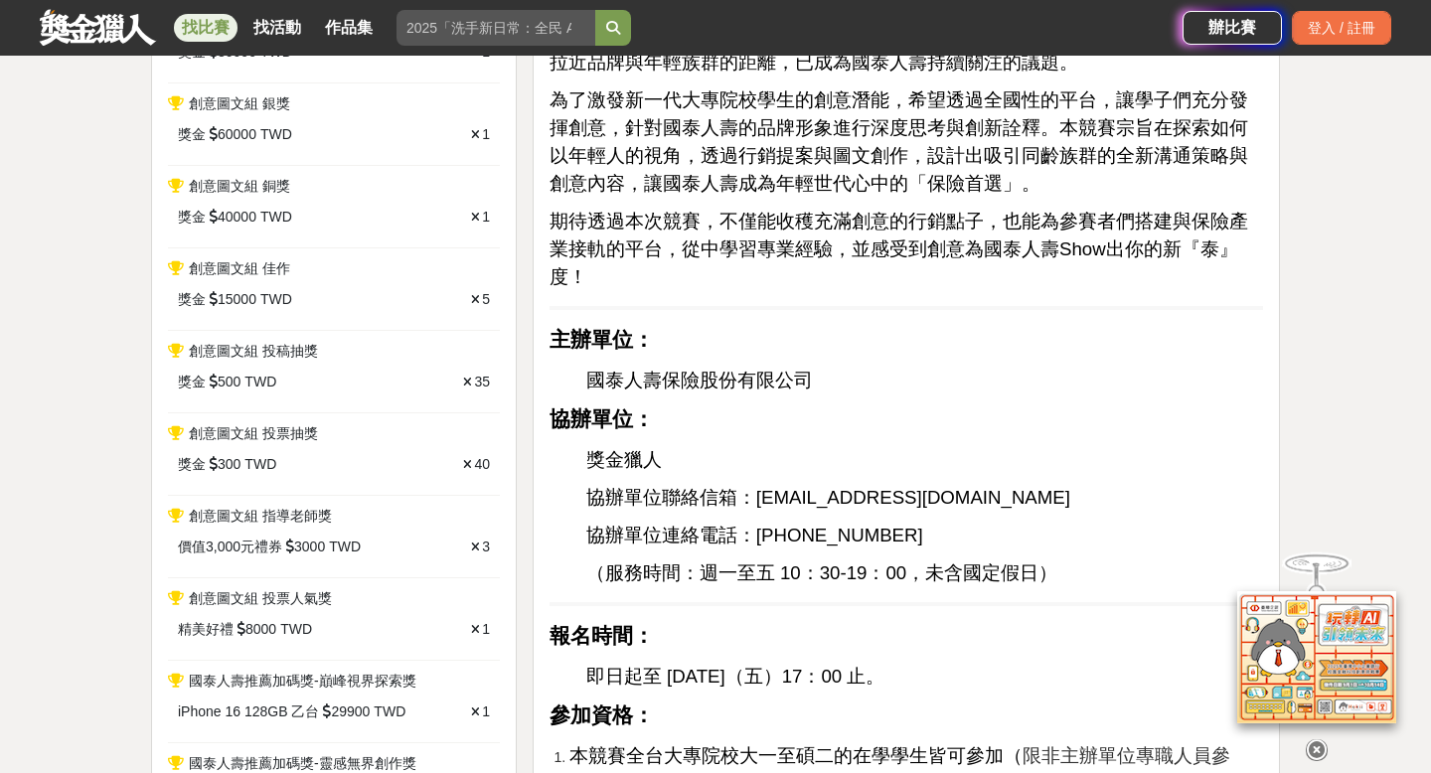
scroll to position [1704, 0]
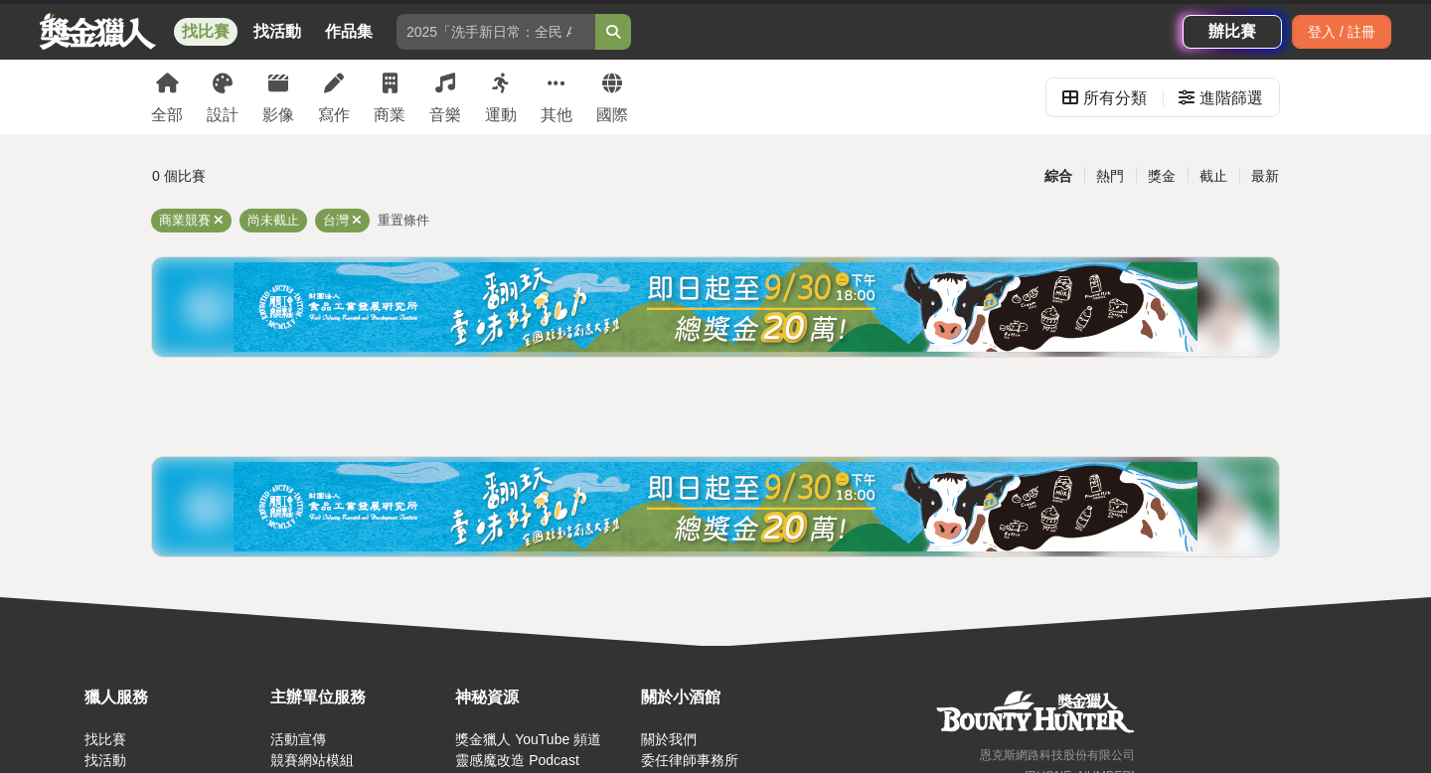
scroll to position [41, 0]
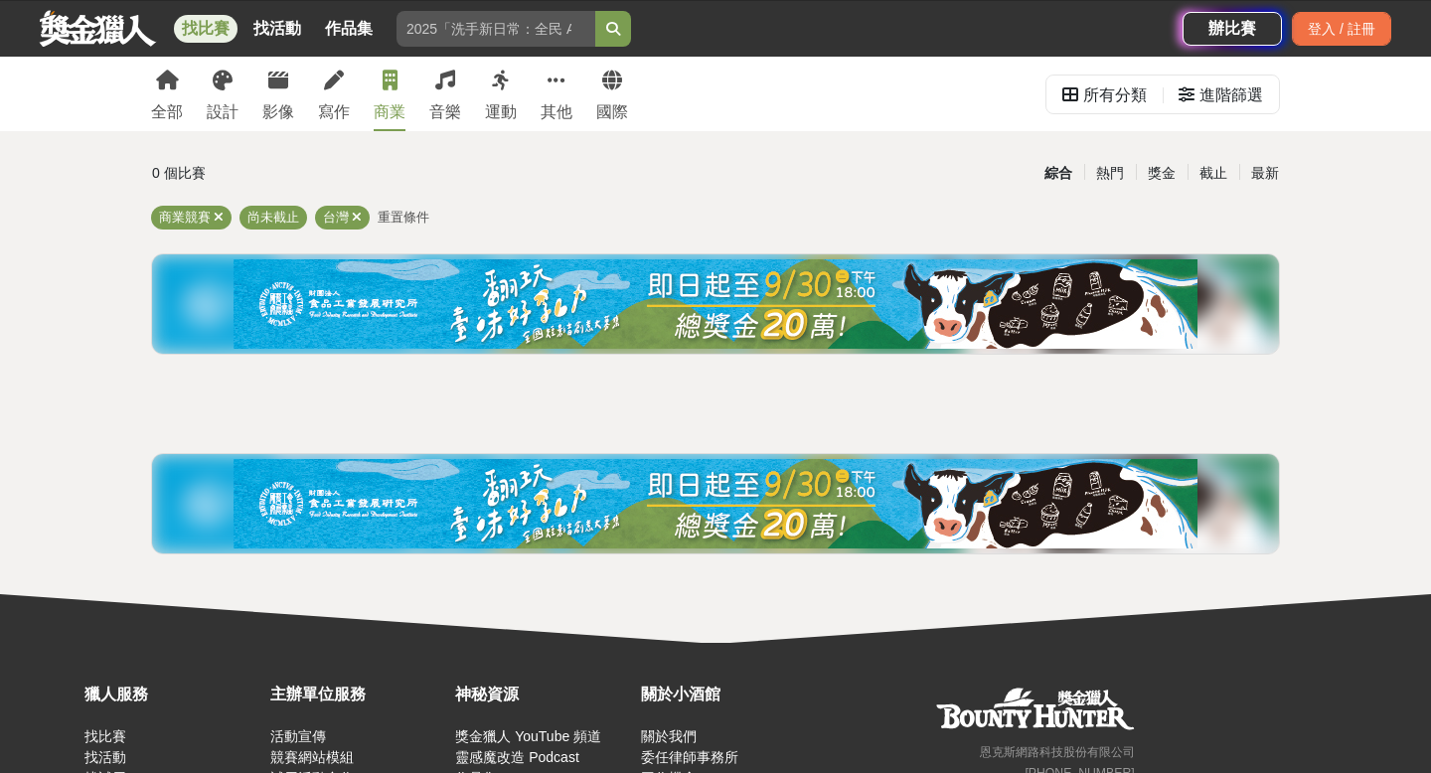
click at [401, 89] on link "商業" at bounding box center [390, 94] width 32 height 75
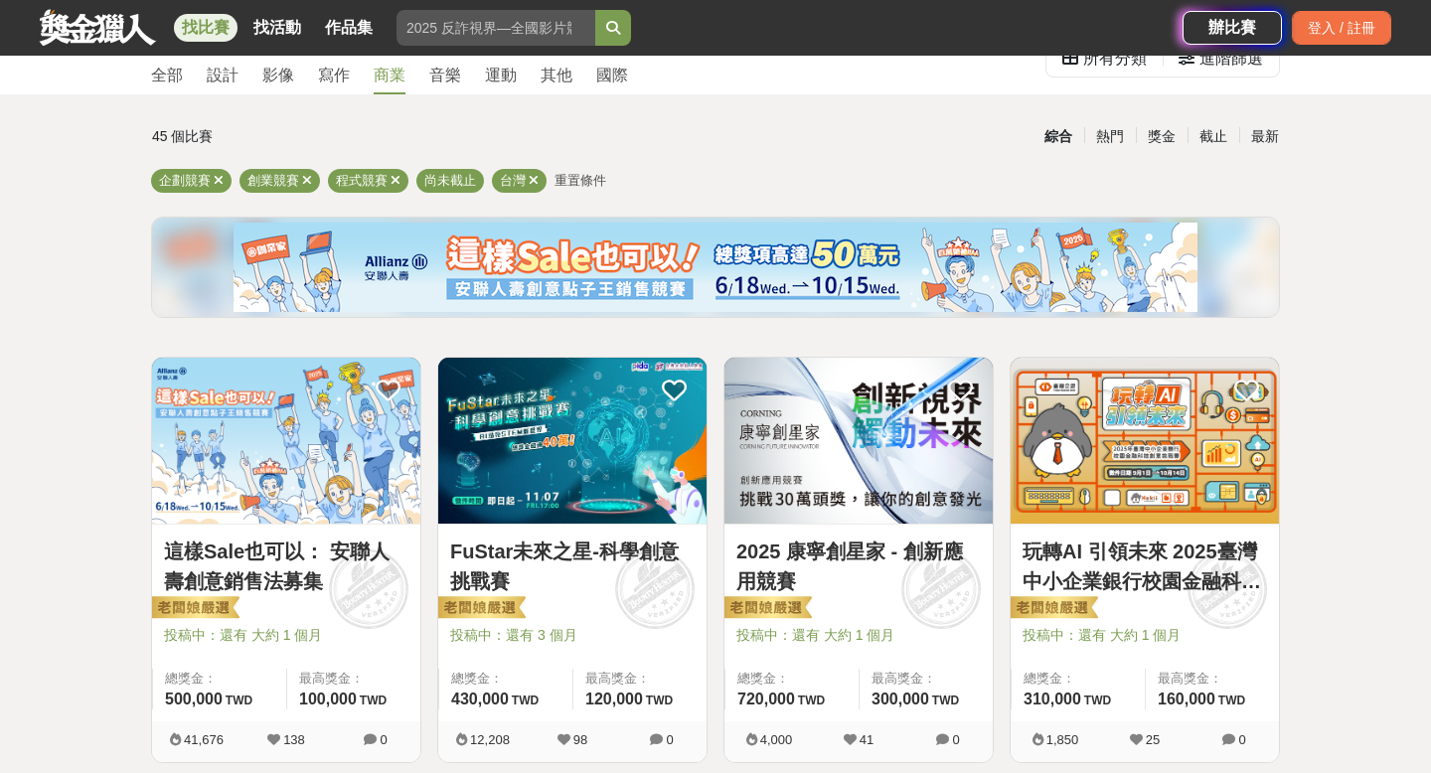
scroll to position [82, 0]
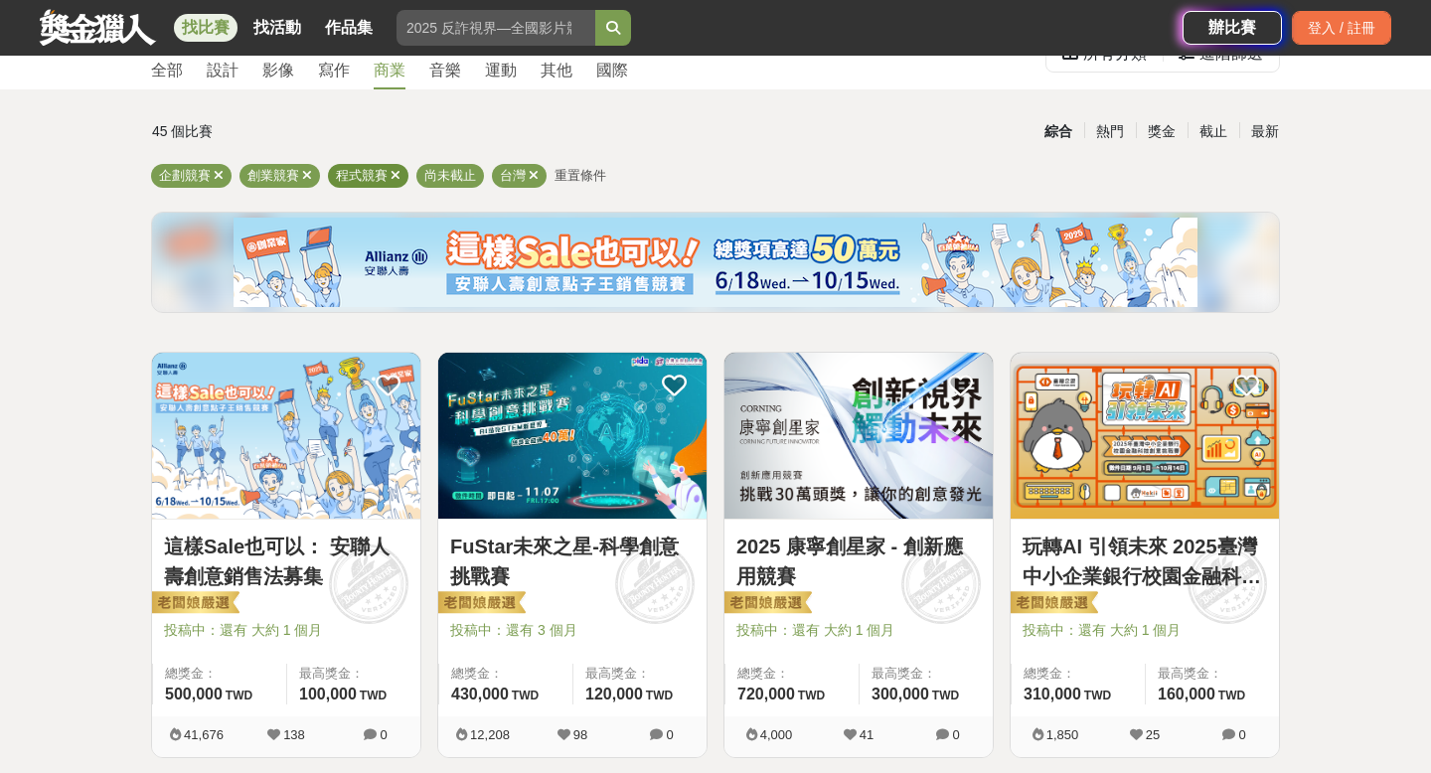
click at [397, 175] on icon at bounding box center [396, 175] width 10 height 13
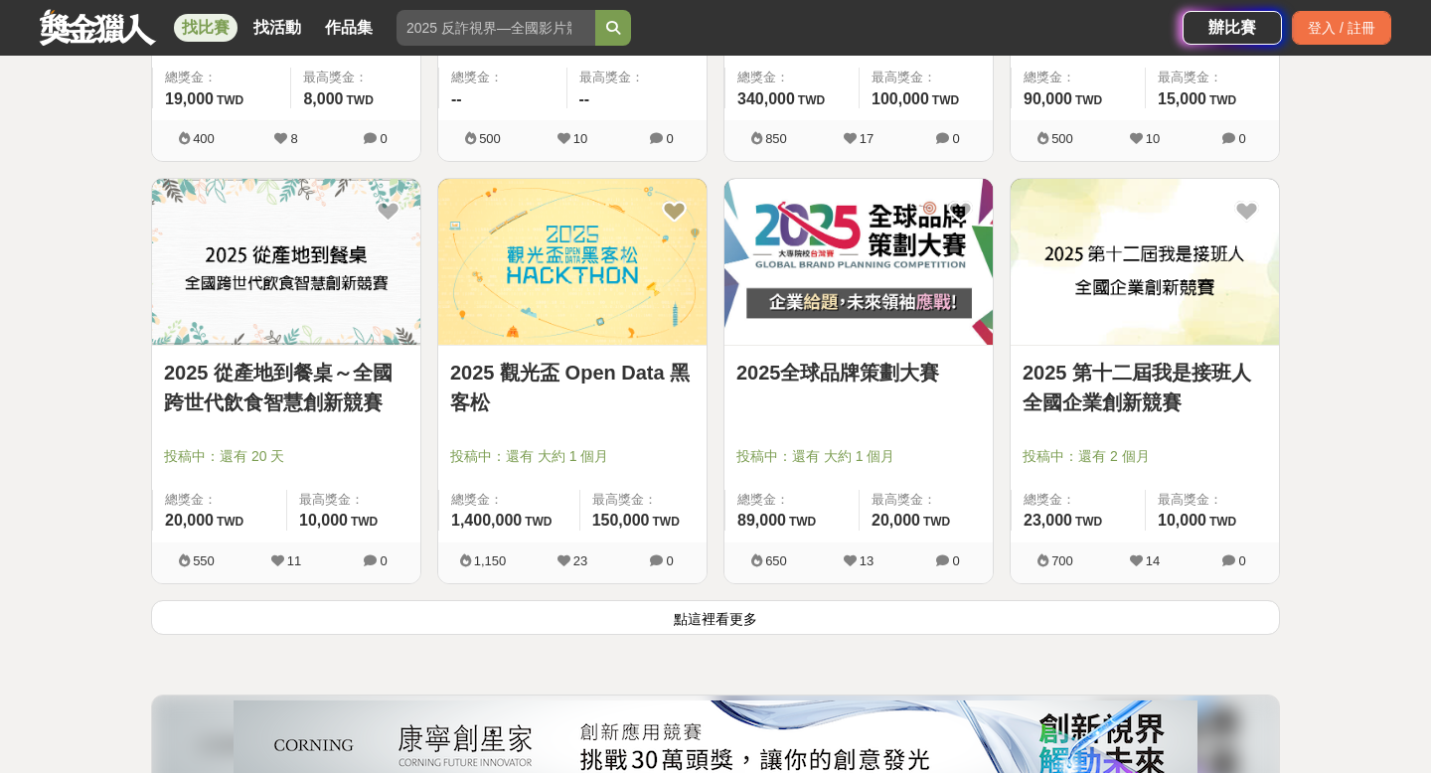
scroll to position [2368, 0]
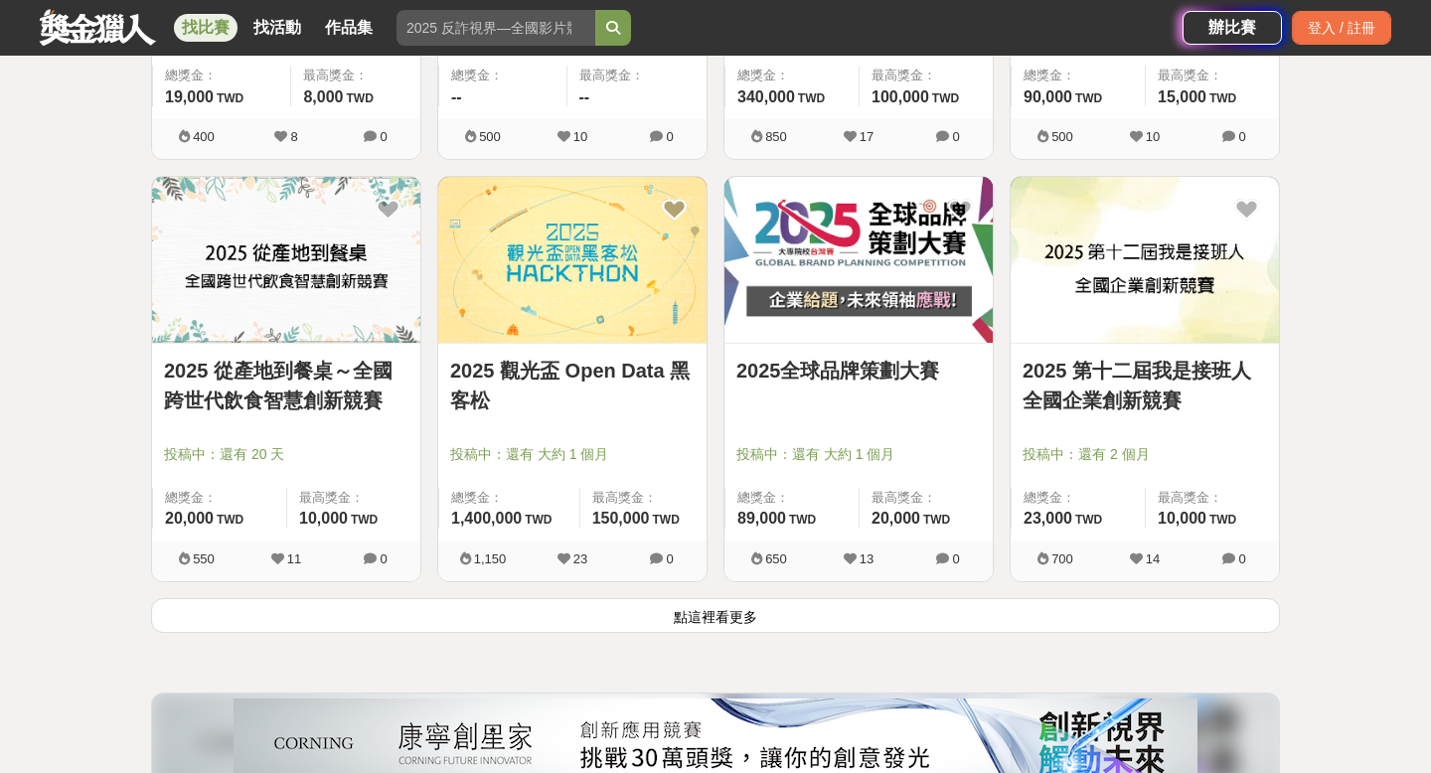
click at [1116, 376] on link "2025 第十二屆我是接班人全國企業創新競賽" at bounding box center [1145, 386] width 244 height 60
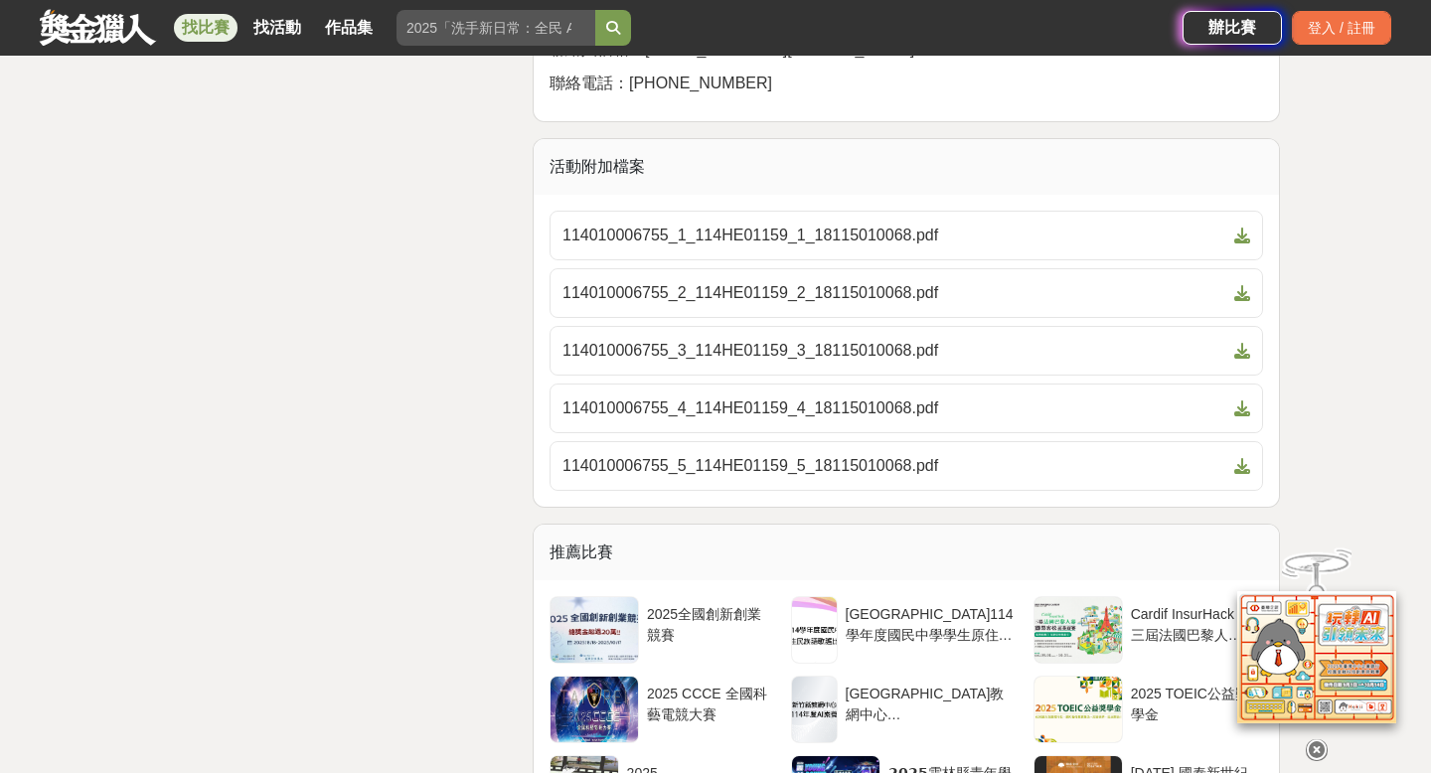
scroll to position [3105, 0]
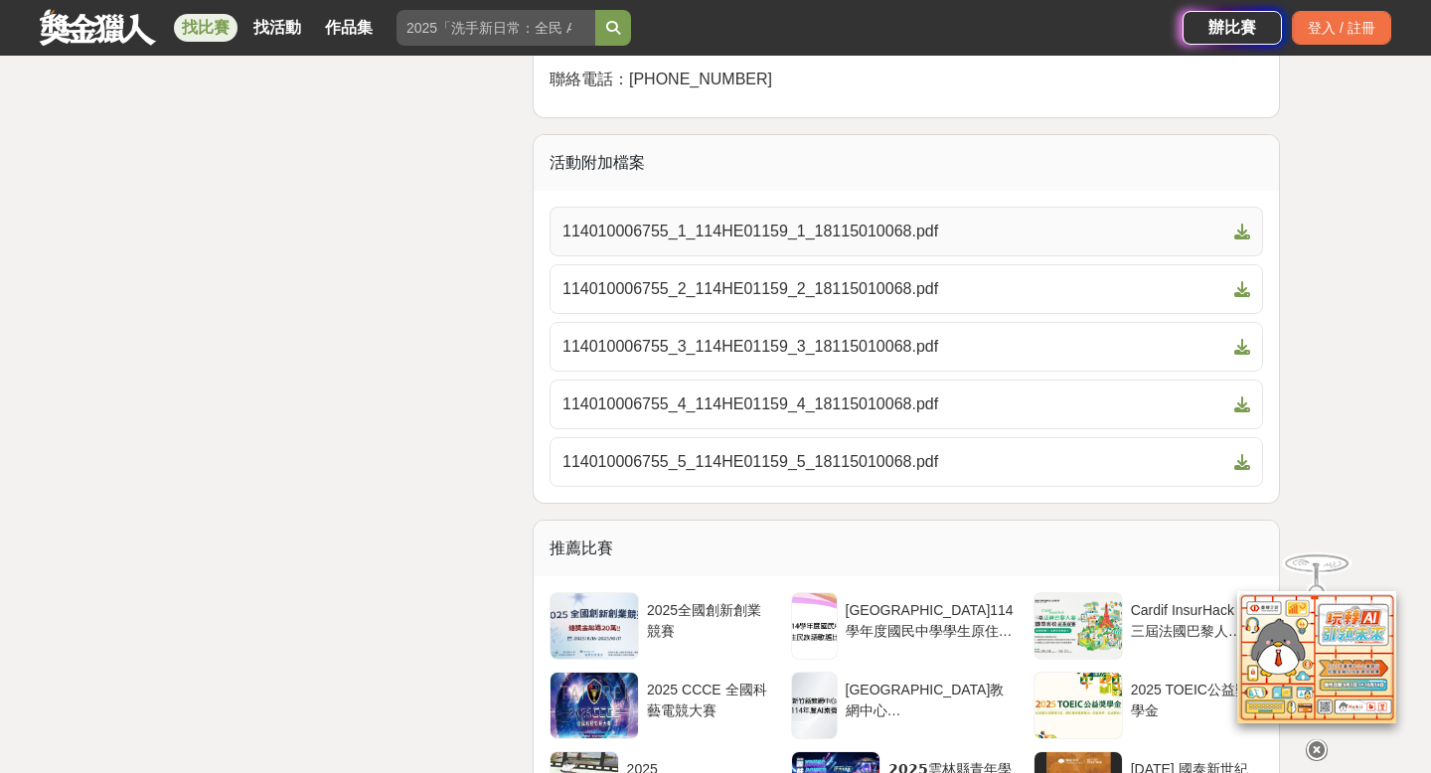
click at [756, 243] on span "114010006755_1_114HE01159_1_18115010068.pdf" at bounding box center [895, 232] width 664 height 24
